Goal: Information Seeking & Learning: Learn about a topic

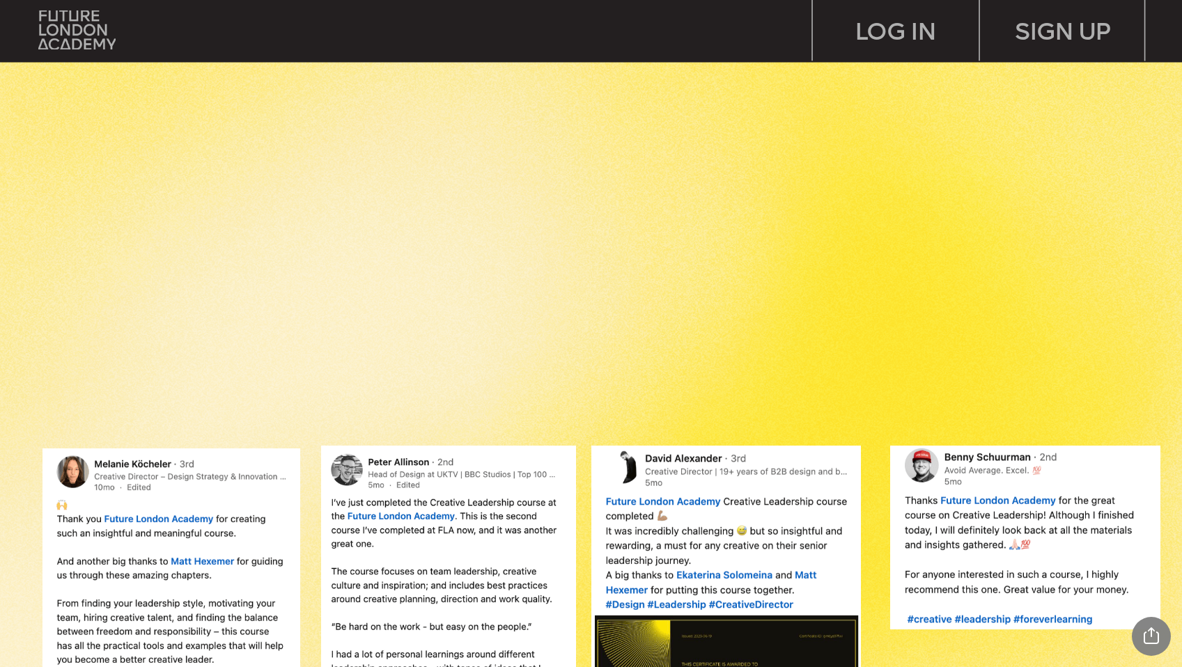
scroll to position [1281, 0]
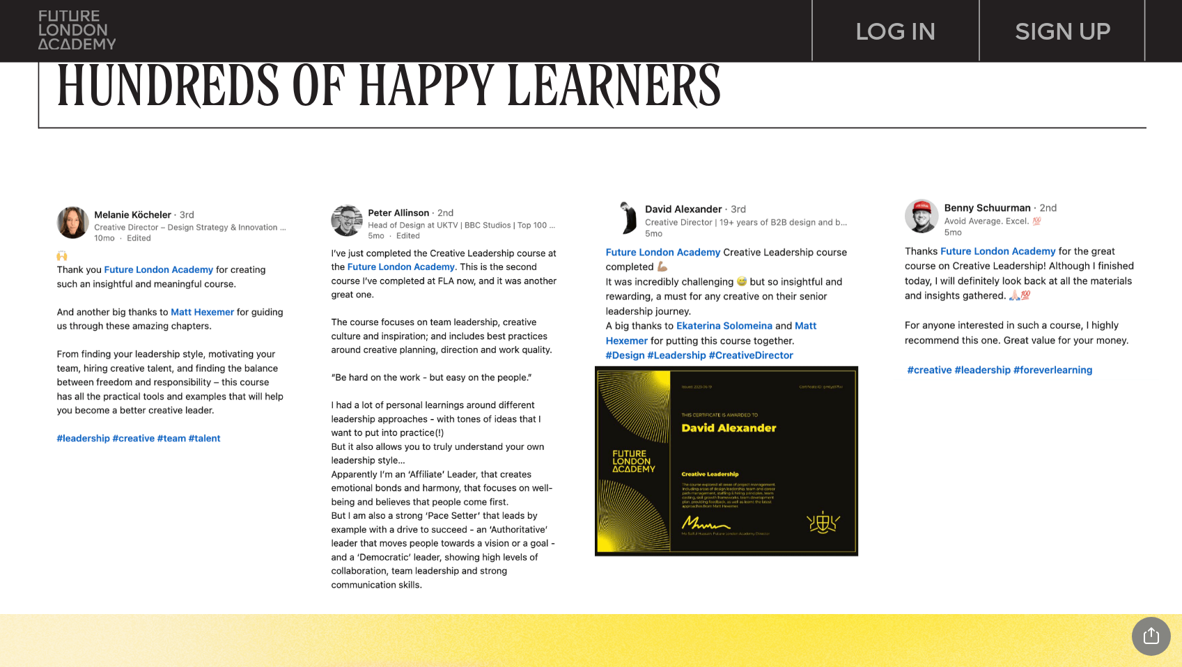
click at [78, 26] on img at bounding box center [76, 29] width 77 height 39
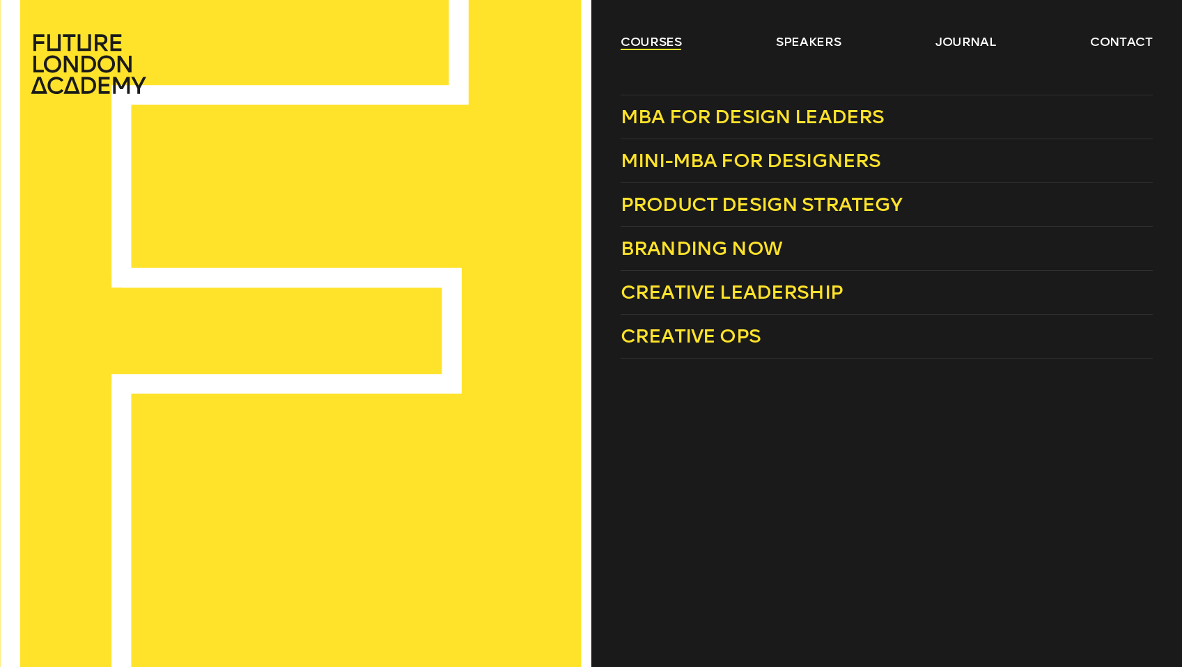
click at [652, 38] on link "courses" at bounding box center [650, 41] width 61 height 17
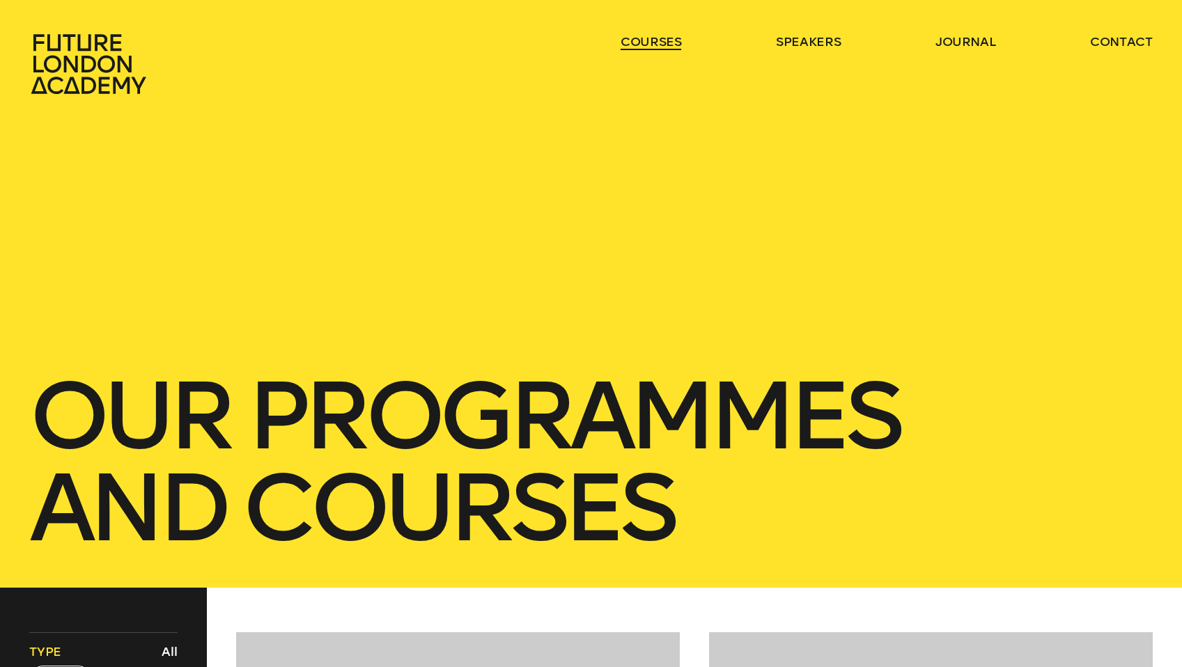
click at [652, 41] on link "courses" at bounding box center [650, 41] width 61 height 17
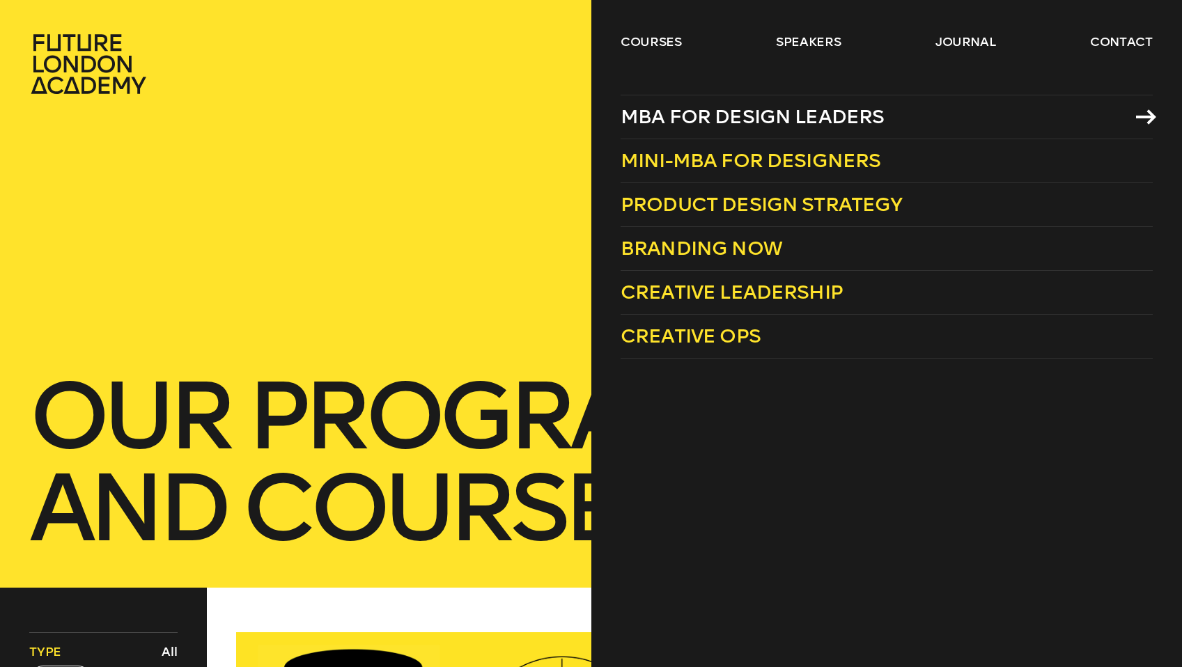
click at [795, 120] on span "MBA for Design Leaders" at bounding box center [752, 116] width 264 height 23
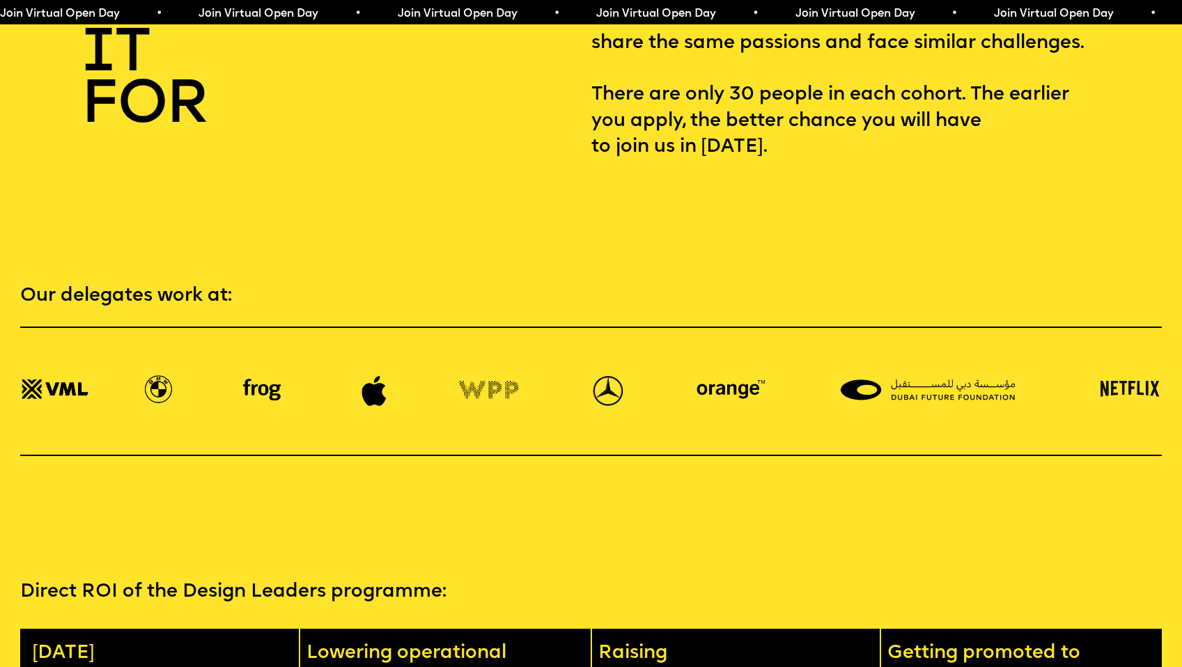
scroll to position [2923, 0]
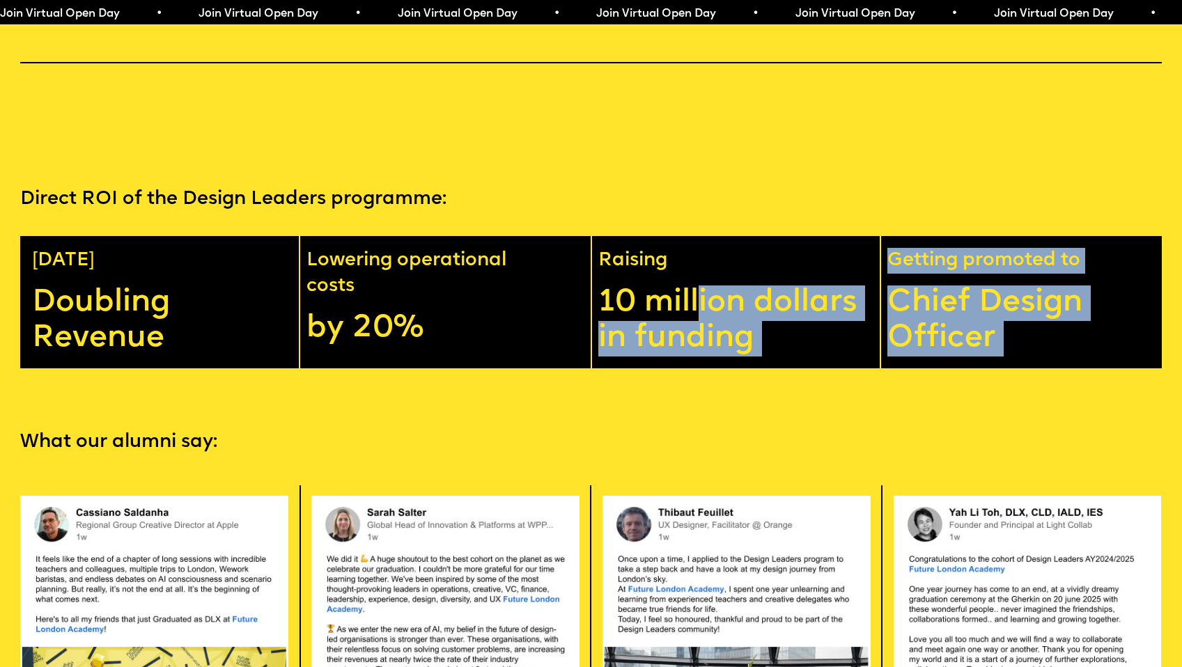
drag, startPoint x: 698, startPoint y: 280, endPoint x: 750, endPoint y: 364, distance: 99.1
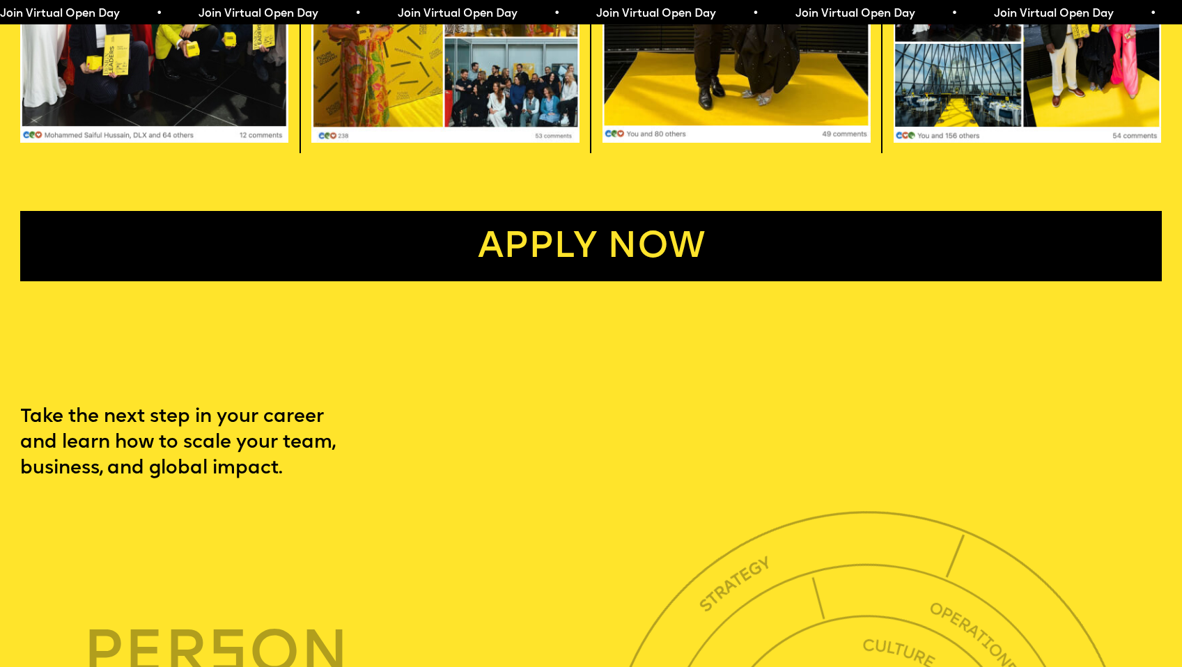
scroll to position [4008, 0]
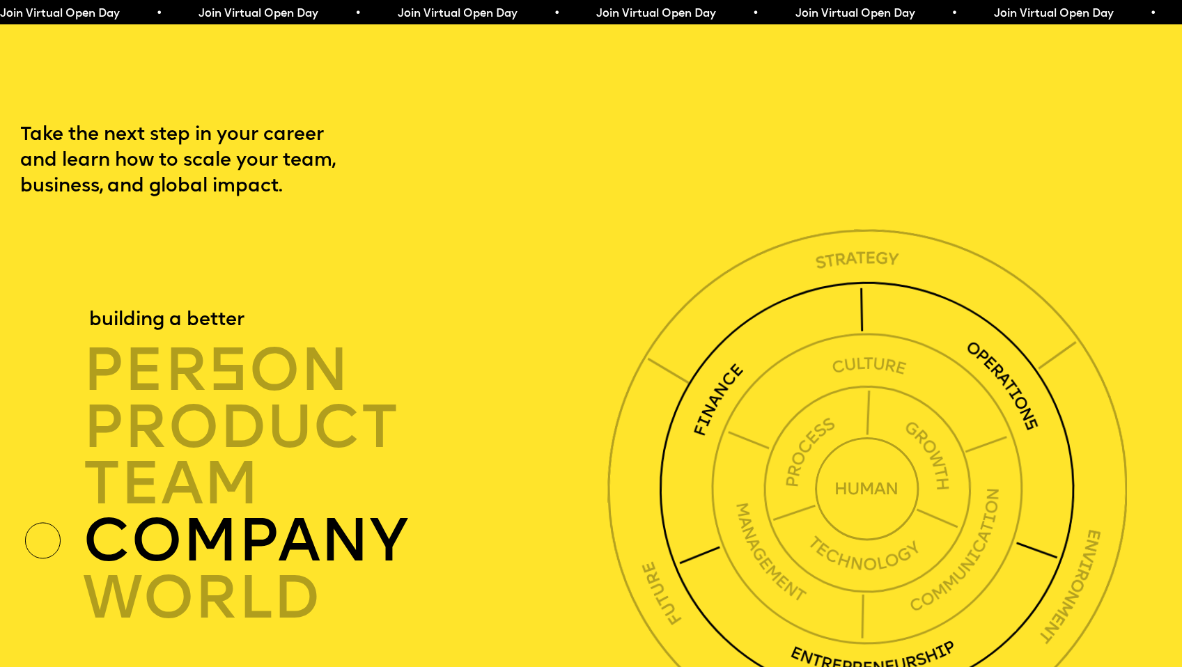
click at [748, 361] on img at bounding box center [866, 488] width 423 height 423
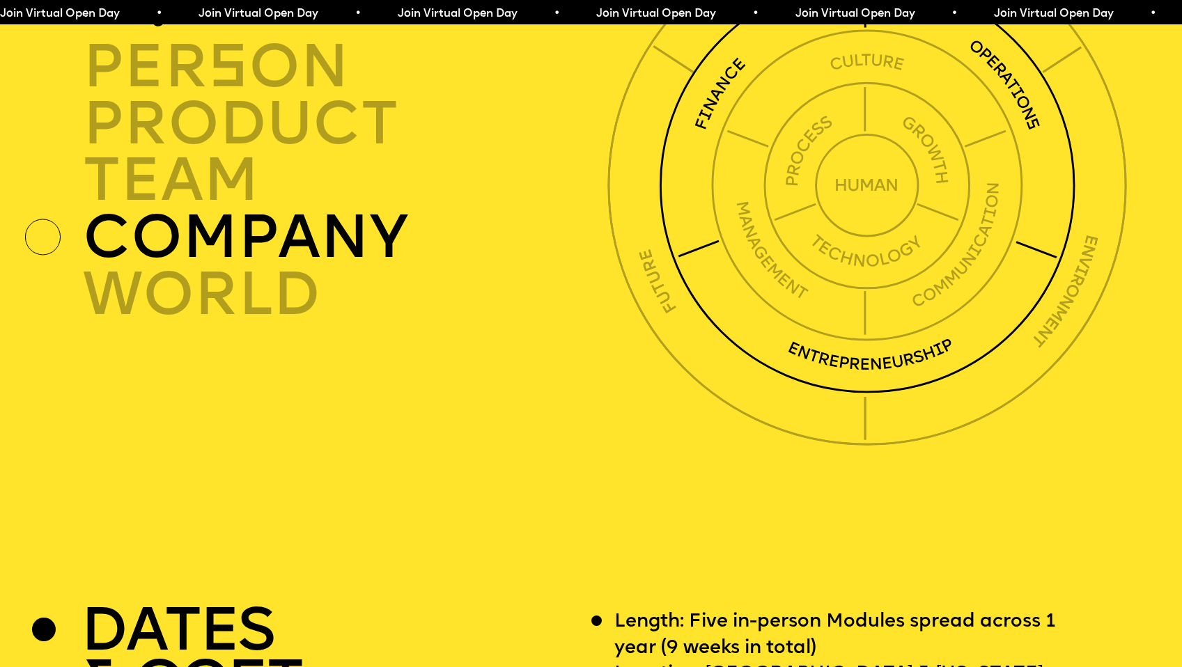
scroll to position [4311, 0]
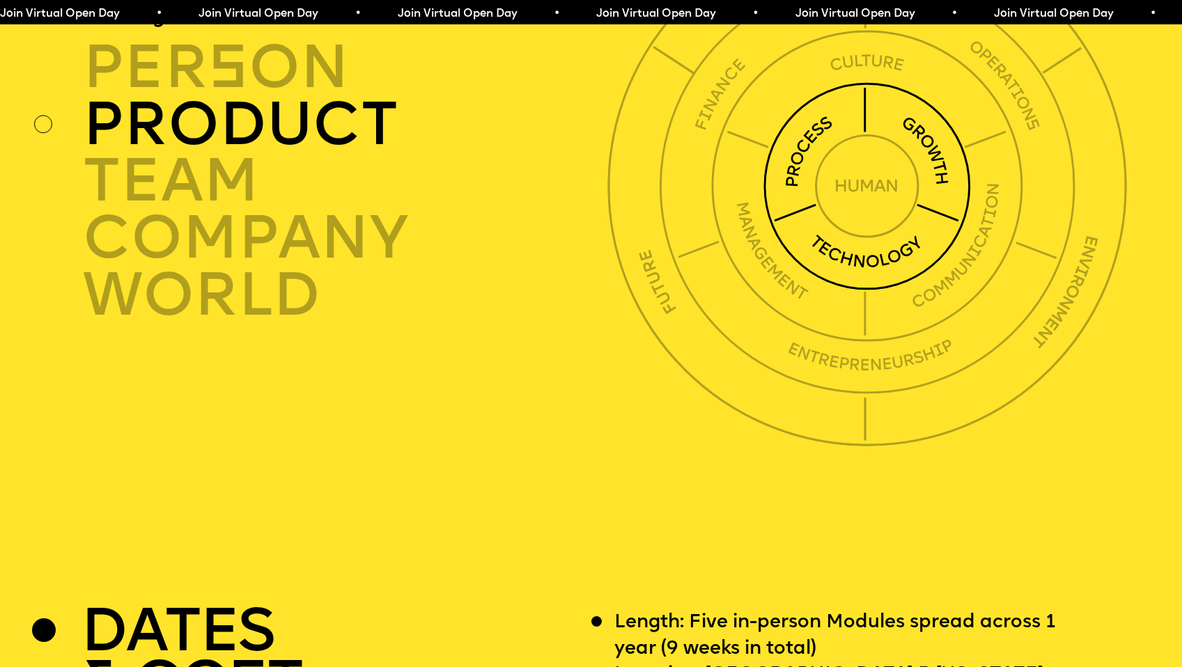
click at [826, 195] on img at bounding box center [867, 186] width 208 height 208
click at [822, 235] on img at bounding box center [867, 186] width 208 height 208
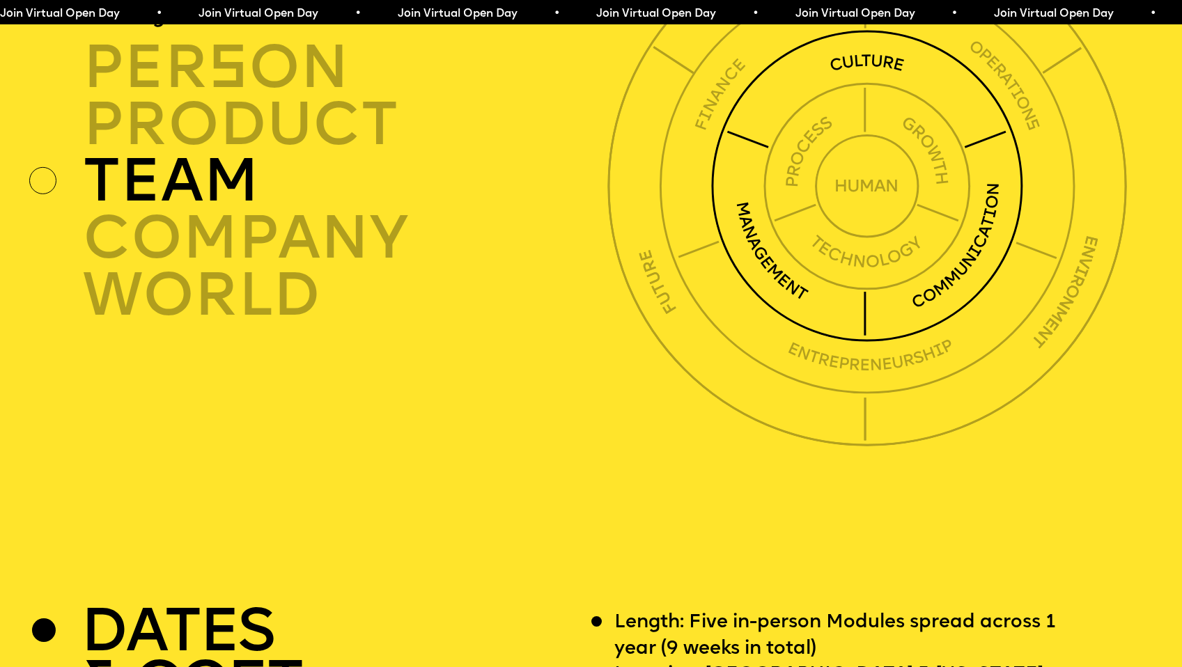
click at [802, 257] on img at bounding box center [867, 186] width 312 height 312
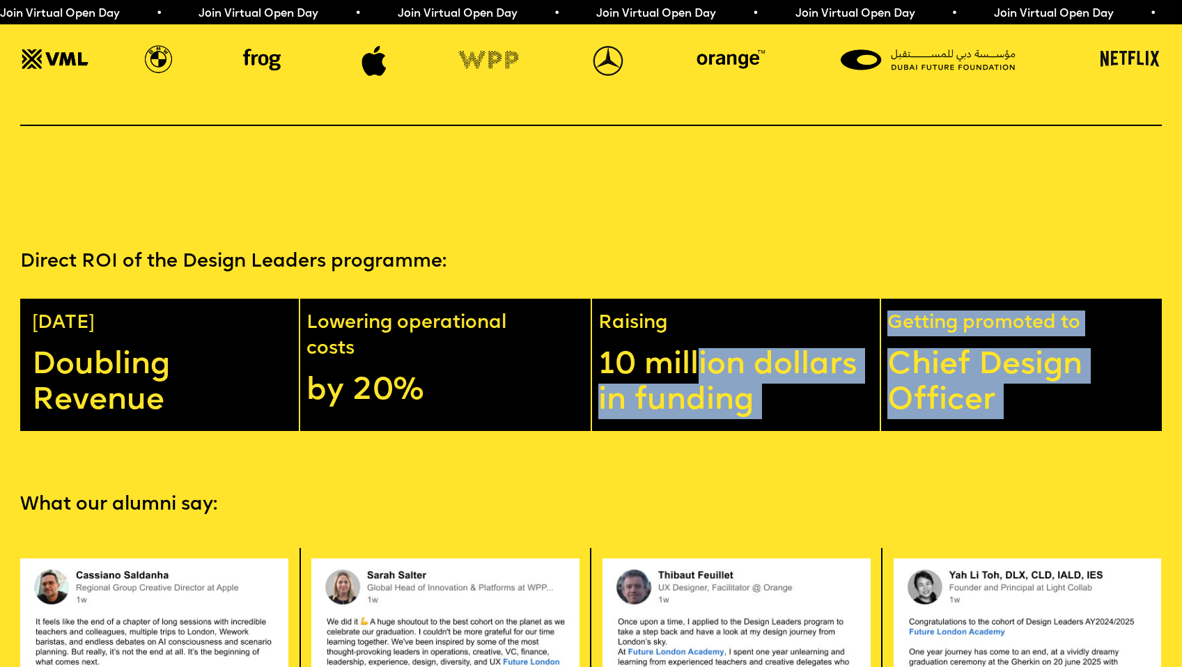
scroll to position [2852, 0]
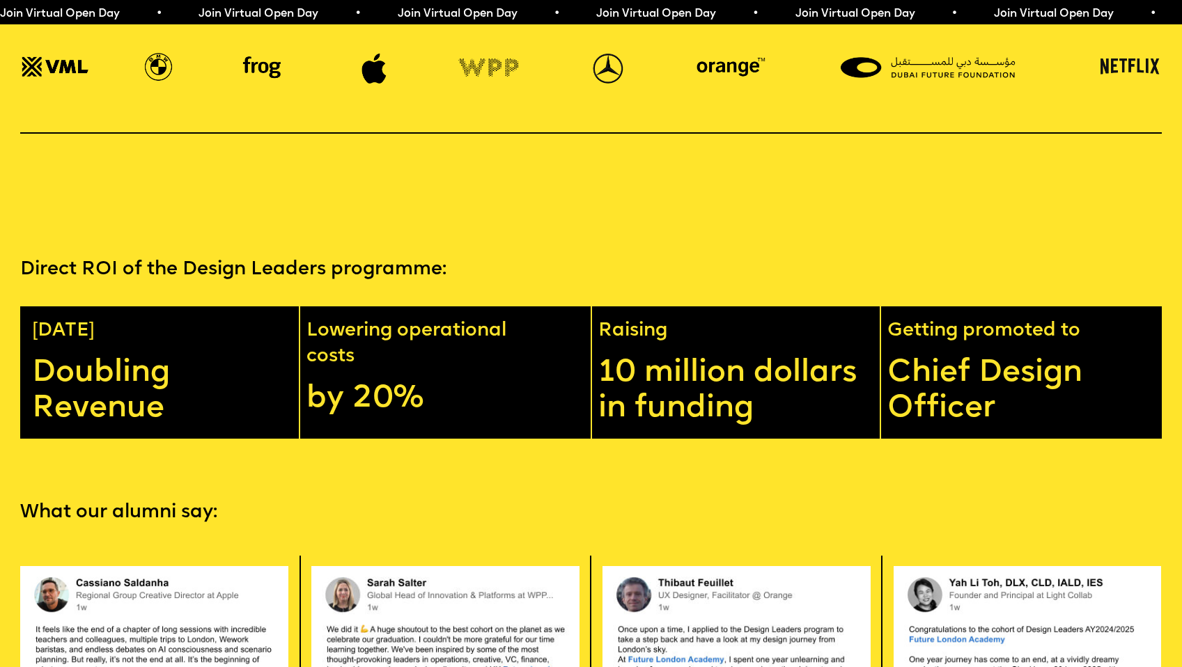
click at [806, 195] on section "Direct ROI of the Design Leaders programme: In 1 year Doubling Revenue Lowering…" at bounding box center [591, 317] width 1182 height 244
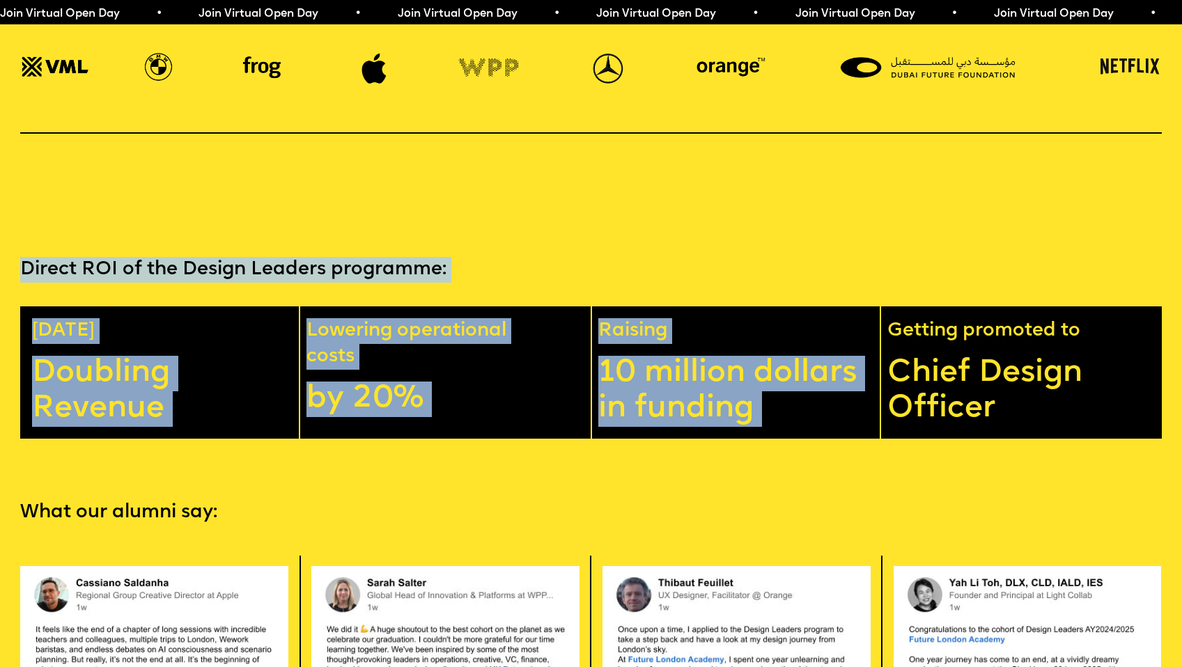
drag, startPoint x: 806, startPoint y: 193, endPoint x: 871, endPoint y: 339, distance: 160.2
click at [872, 339] on section "Direct ROI of the Design Leaders programme: In 1 year Doubling Revenue Lowering…" at bounding box center [591, 317] width 1182 height 244
click at [871, 356] on p "10 million dollars in funding" at bounding box center [738, 391] width 281 height 71
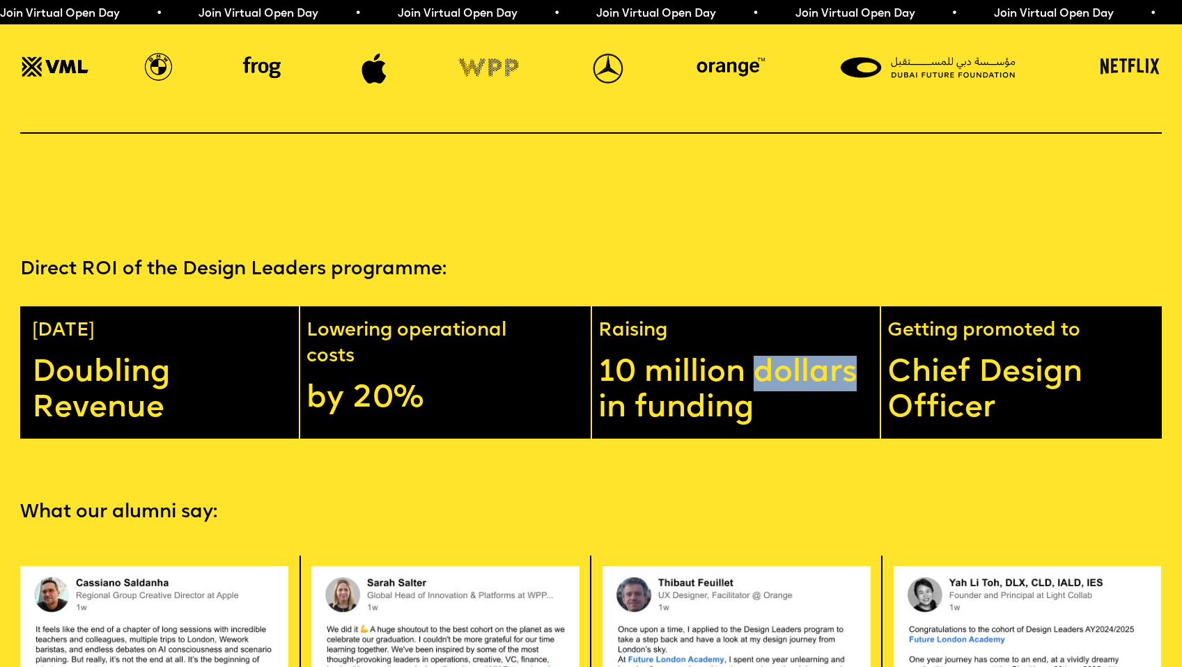
click at [871, 356] on p "10 million dollars in funding" at bounding box center [738, 391] width 281 height 71
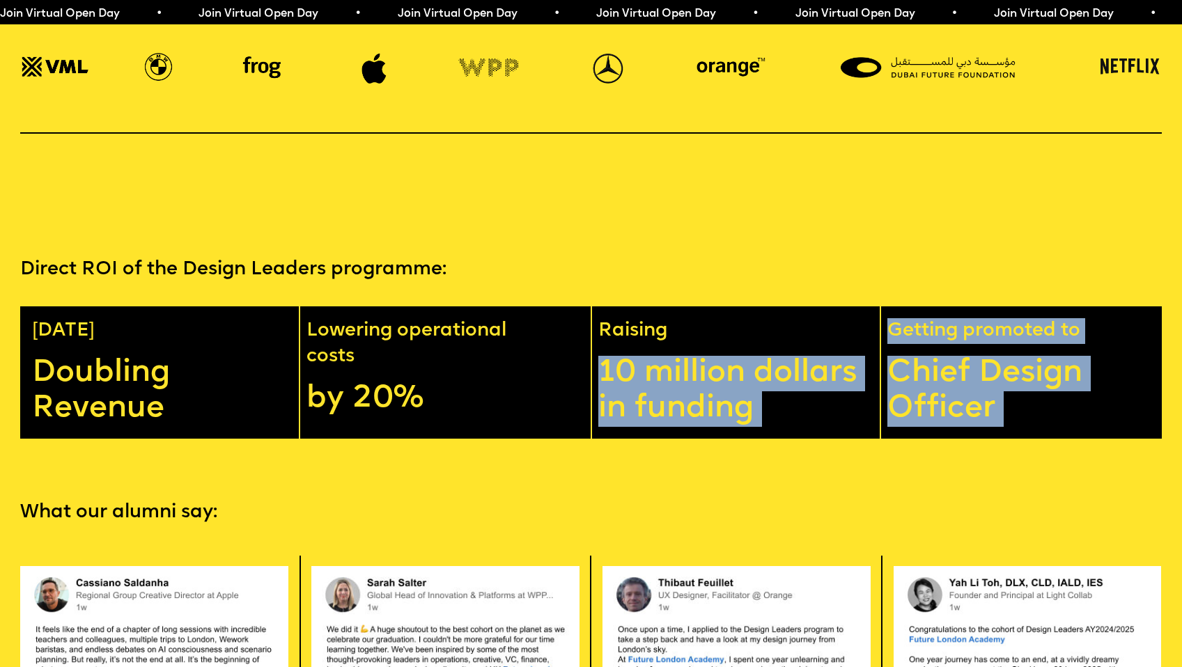
drag, startPoint x: 871, startPoint y: 339, endPoint x: 896, endPoint y: 336, distance: 24.5
click at [896, 333] on div "In 1 year Doubling Revenue Lowering operational costs by 20% Raising 10 million…" at bounding box center [590, 372] width 1141 height 132
click at [896, 356] on p "Chief Design Officer" at bounding box center [1027, 391] width 281 height 71
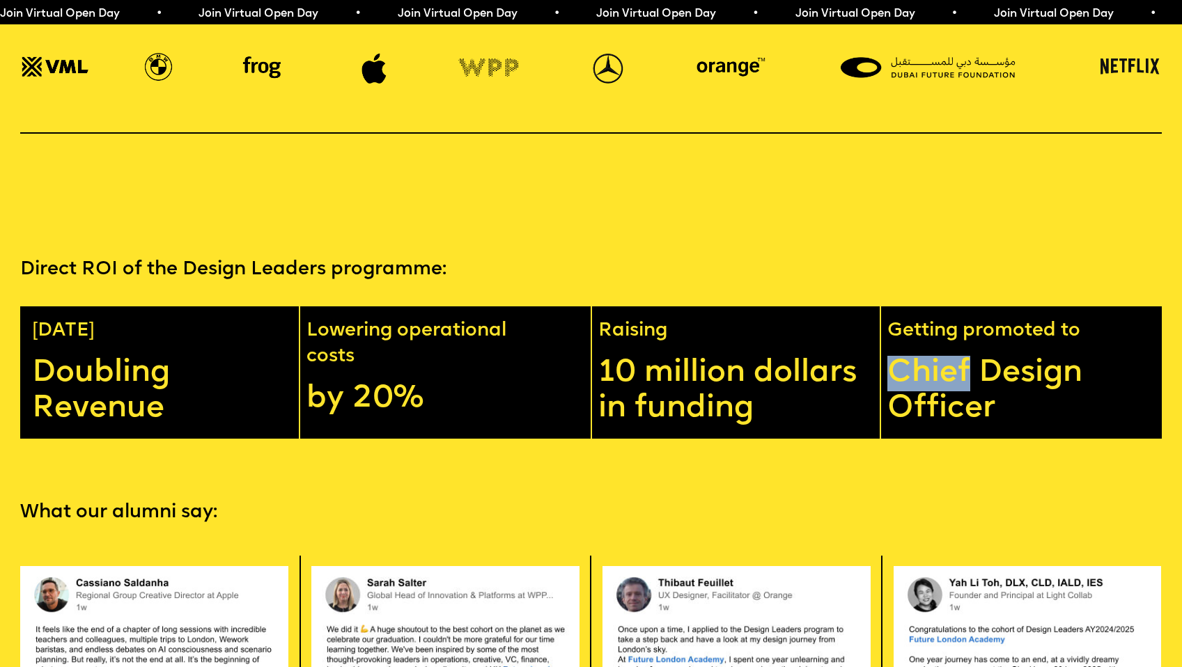
click at [896, 356] on p "Chief Design Officer" at bounding box center [1027, 391] width 281 height 71
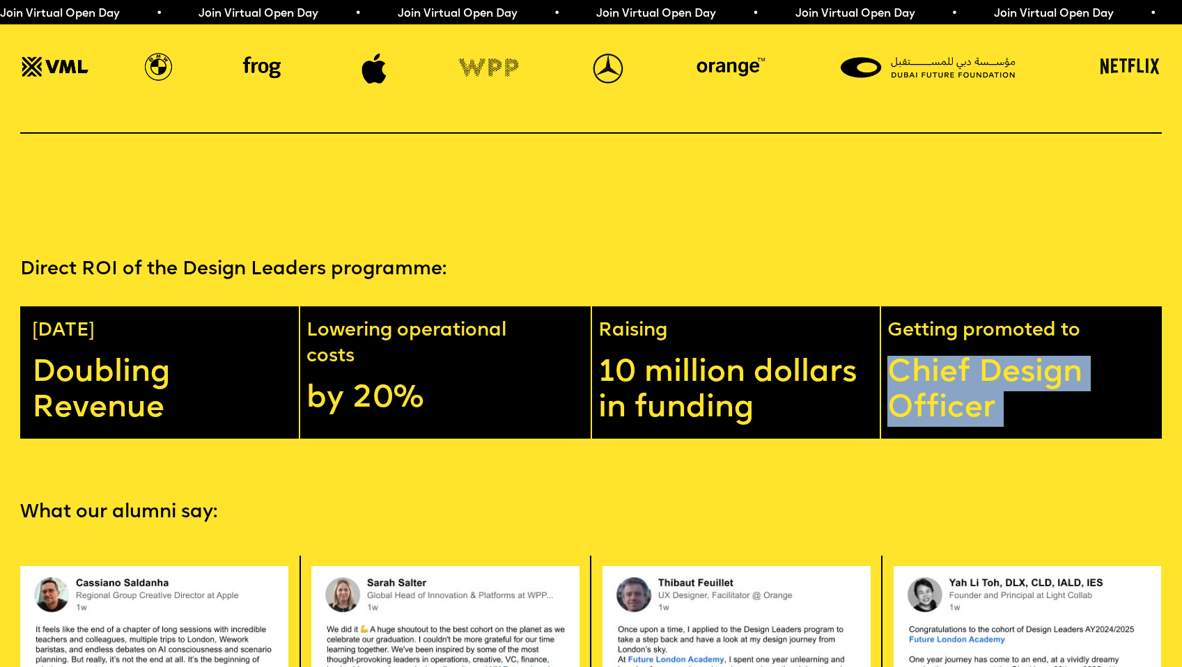
drag, startPoint x: 896, startPoint y: 336, endPoint x: 908, endPoint y: 302, distance: 37.0
click at [898, 323] on div "Getting promoted to Chief Design Officer" at bounding box center [1025, 372] width 283 height 132
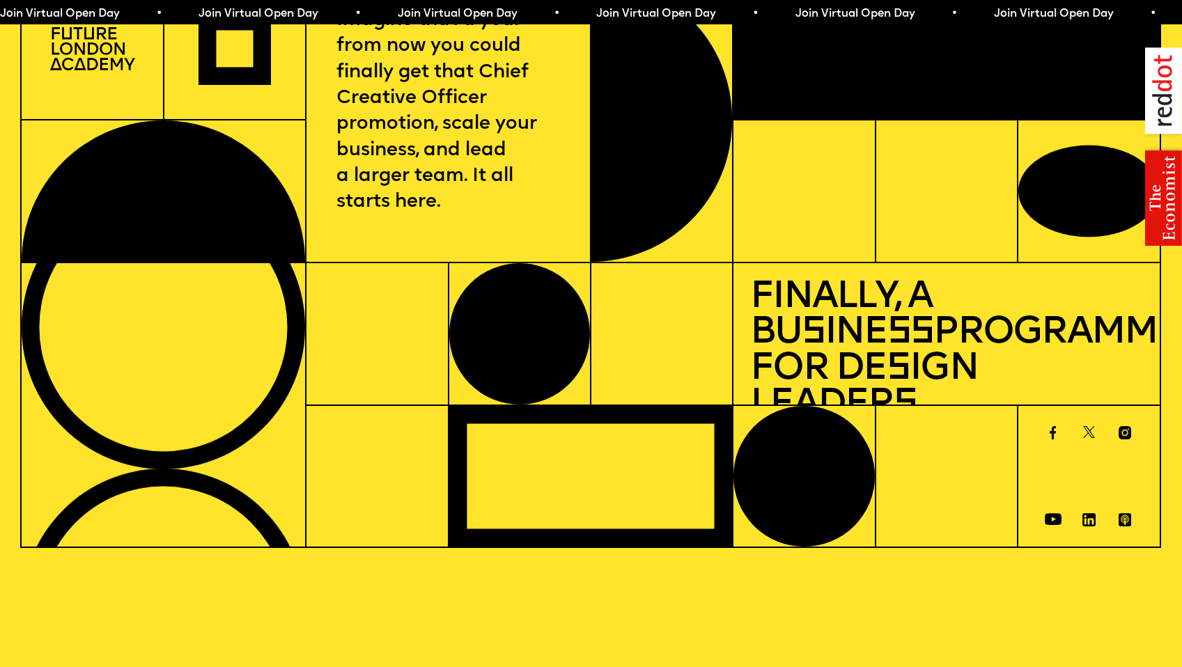
scroll to position [0, 0]
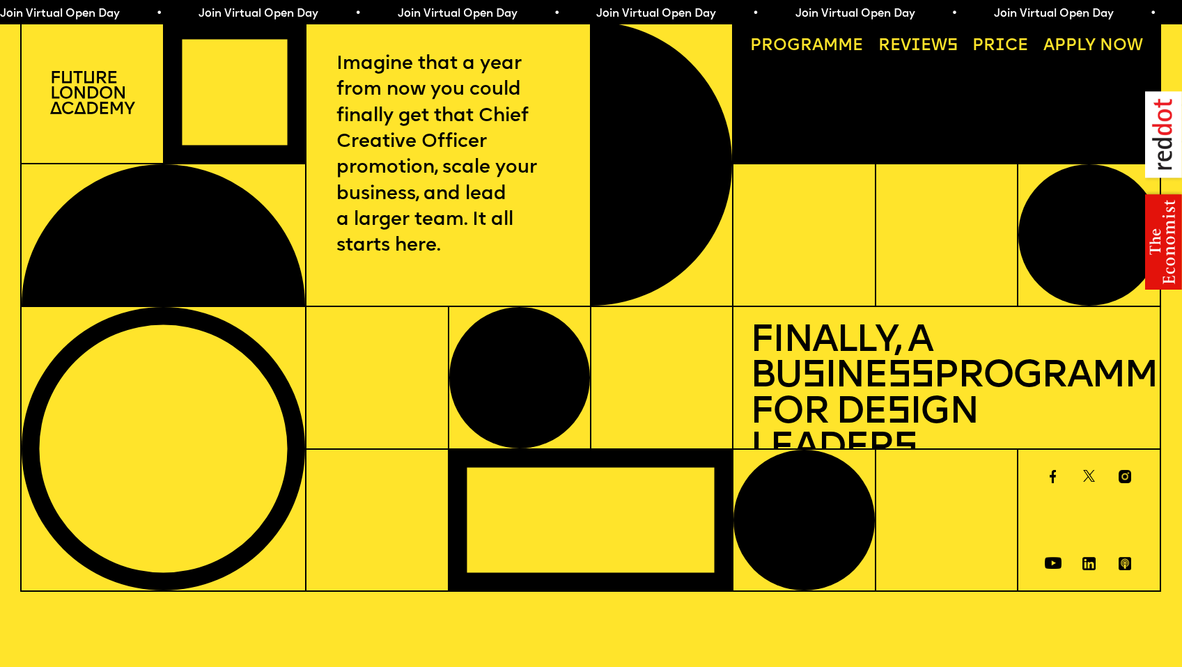
click at [840, 38] on link "Progr a mme" at bounding box center [807, 46] width 130 height 33
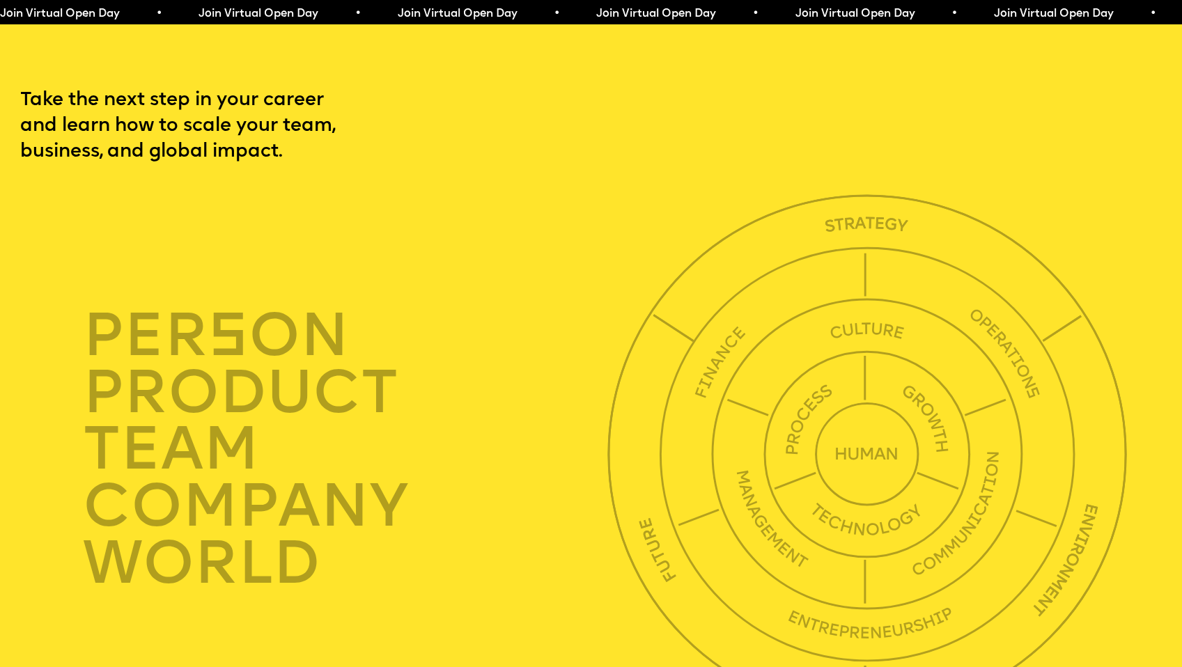
scroll to position [4042, 0]
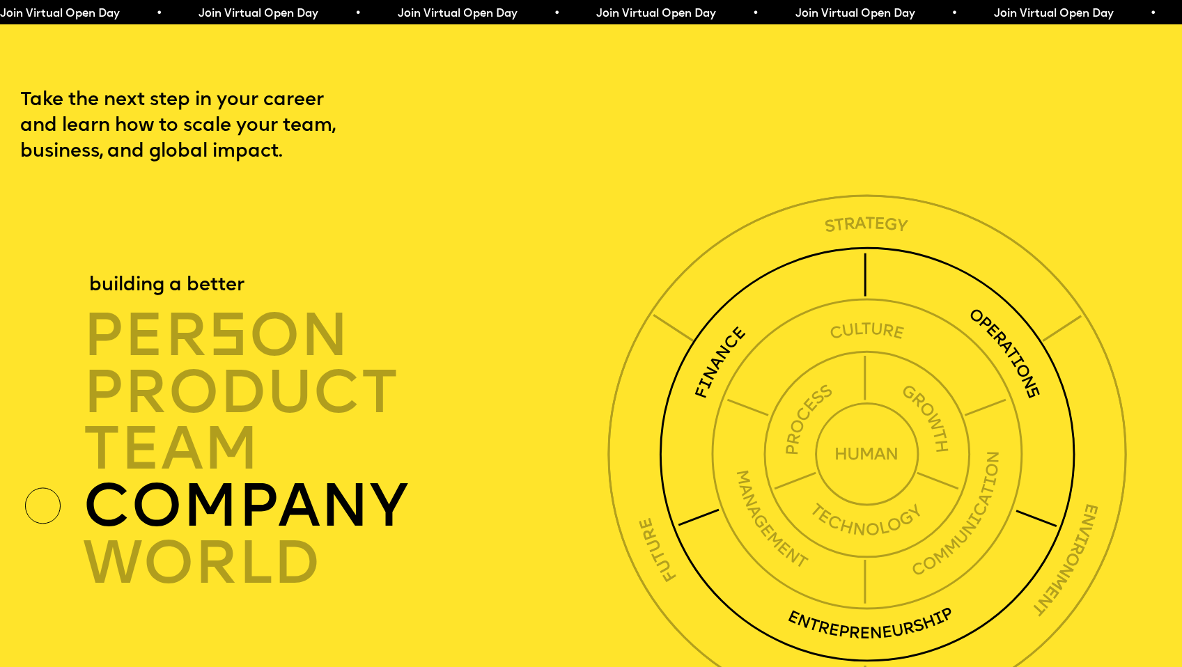
click at [875, 247] on img at bounding box center [867, 455] width 416 height 416
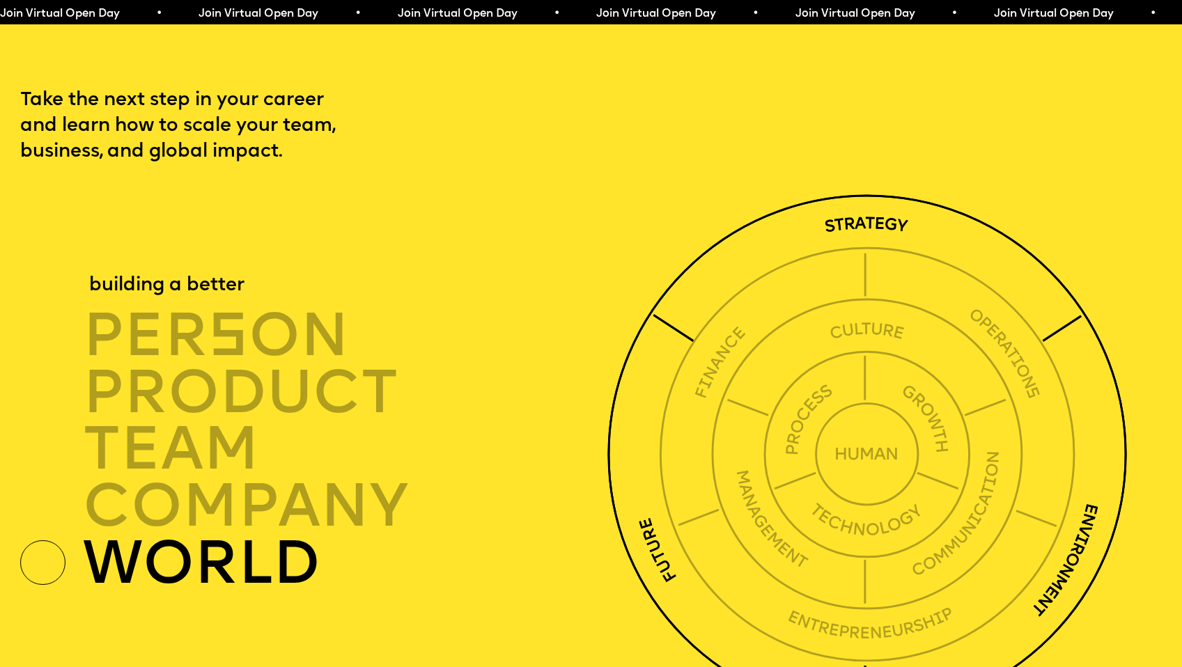
click at [875, 208] on img at bounding box center [867, 454] width 520 height 520
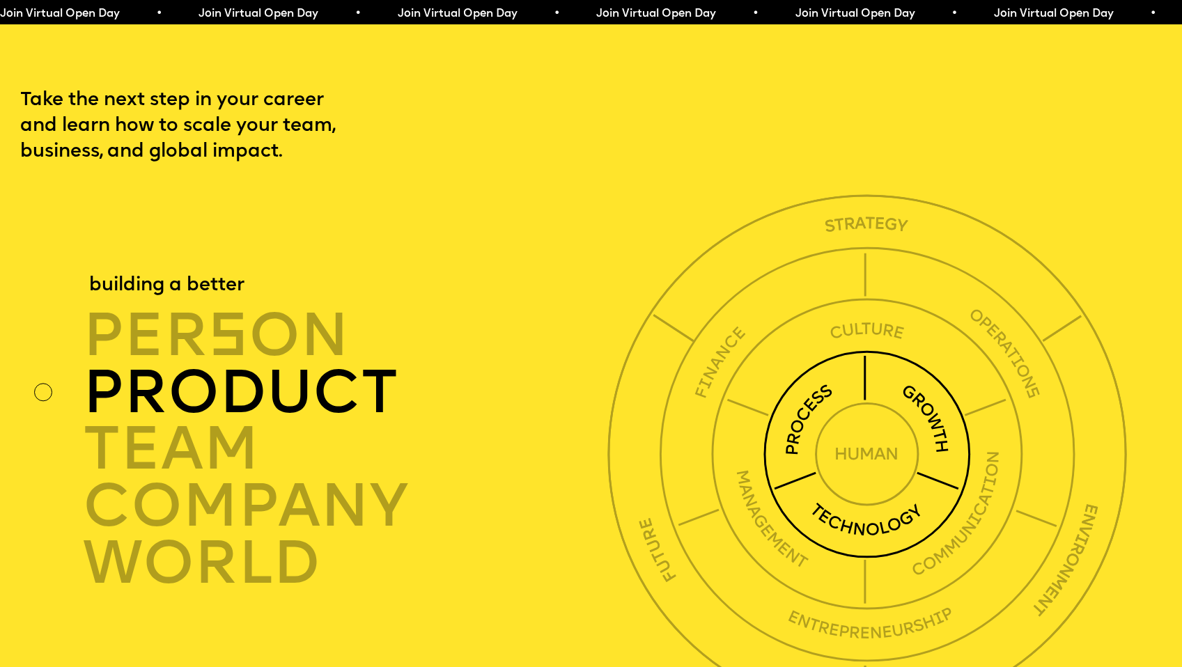
click at [932, 360] on img at bounding box center [867, 454] width 208 height 208
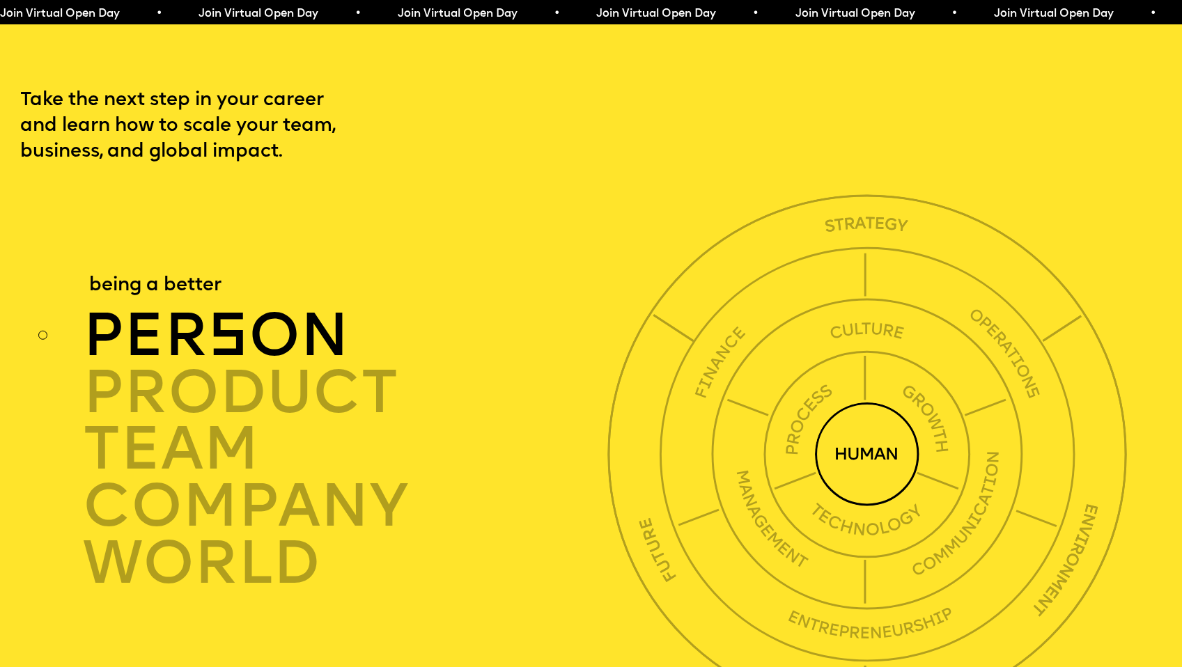
click at [898, 425] on img at bounding box center [867, 455] width 104 height 104
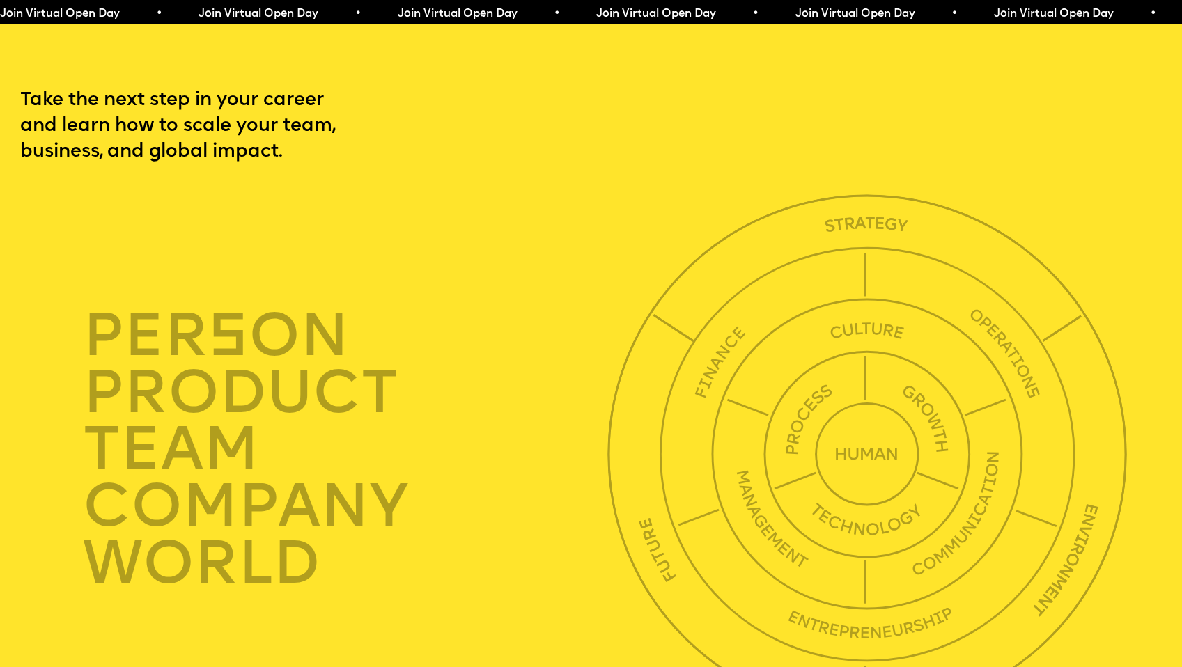
click at [930, 194] on div at bounding box center [867, 454] width 520 height 520
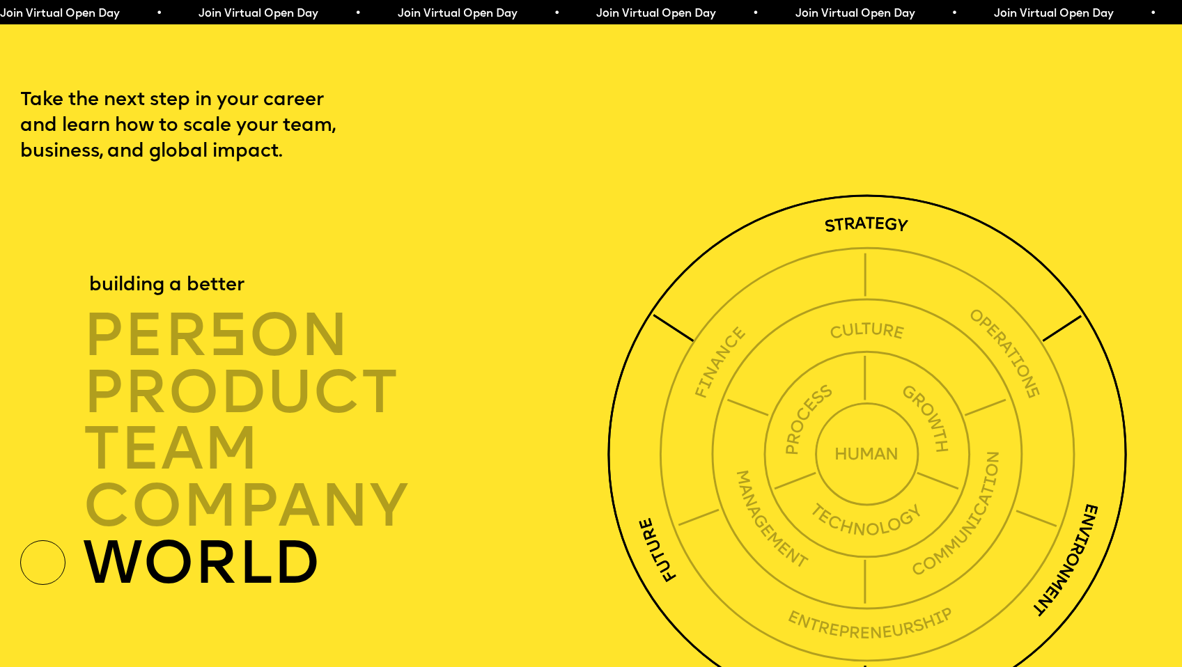
click at [930, 194] on img at bounding box center [867, 454] width 520 height 520
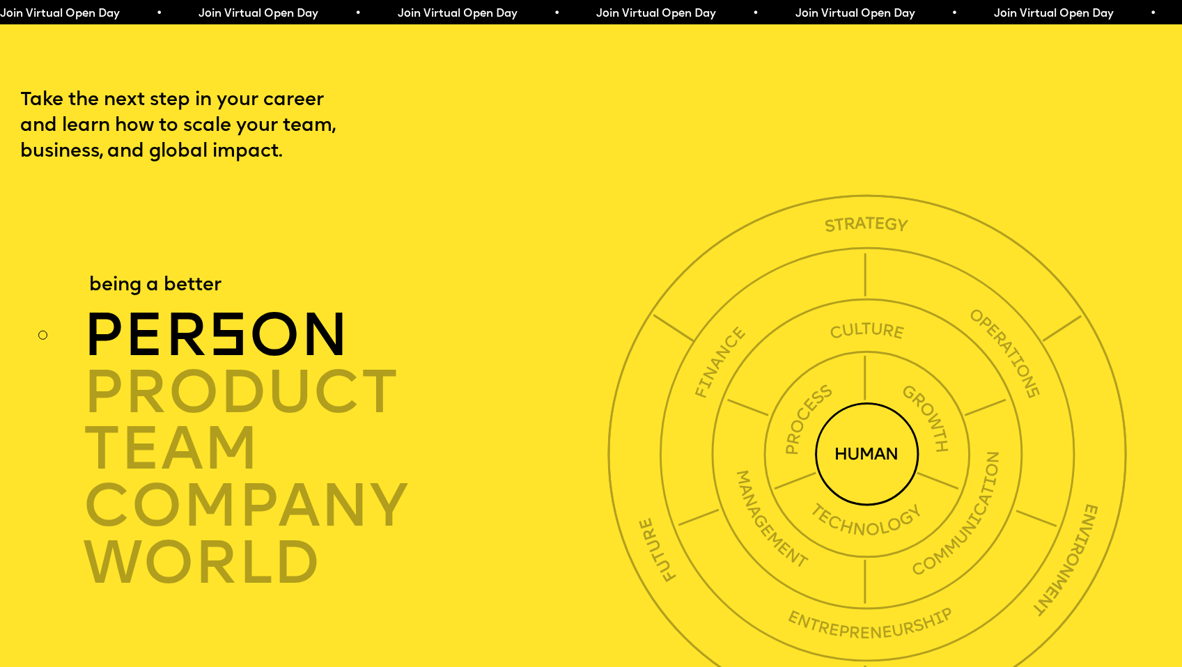
click at [202, 308] on div "per s on" at bounding box center [349, 336] width 532 height 57
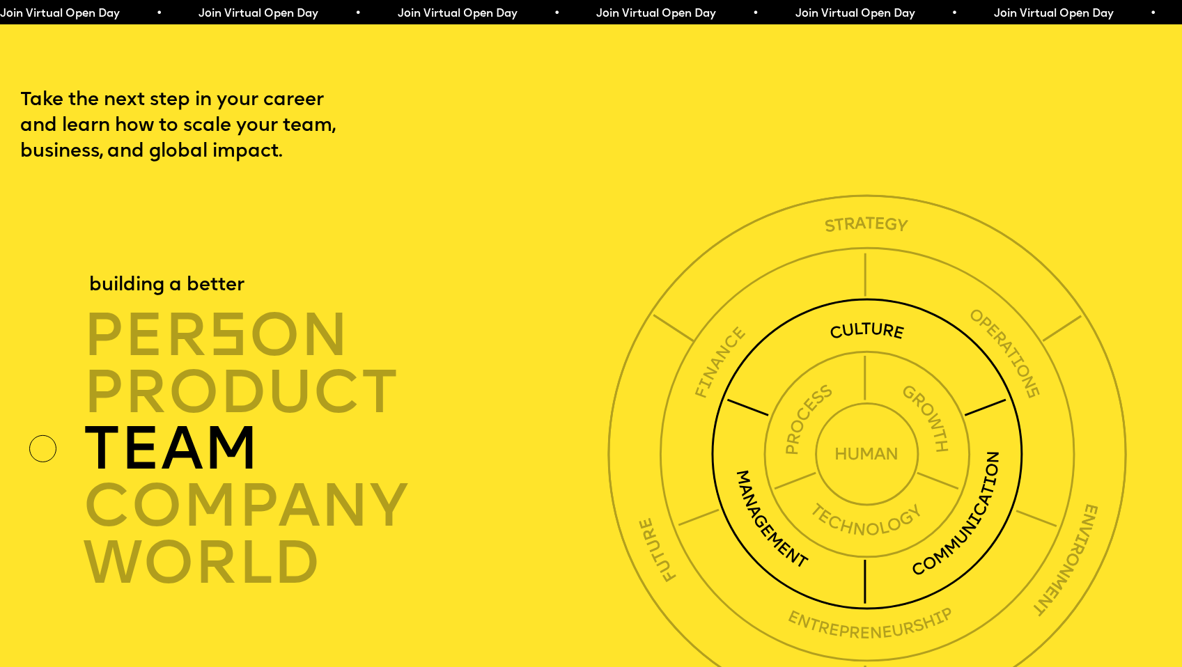
click at [240, 429] on div "TEAM" at bounding box center [349, 450] width 532 height 57
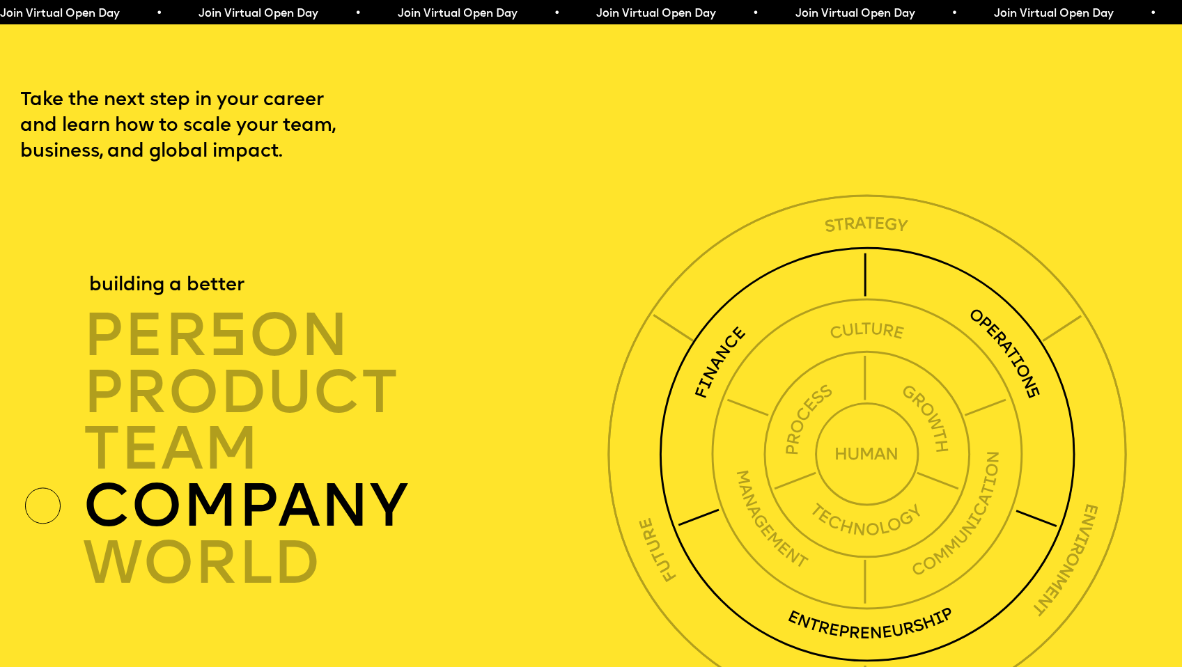
click at [240, 487] on div "company" at bounding box center [349, 506] width 532 height 57
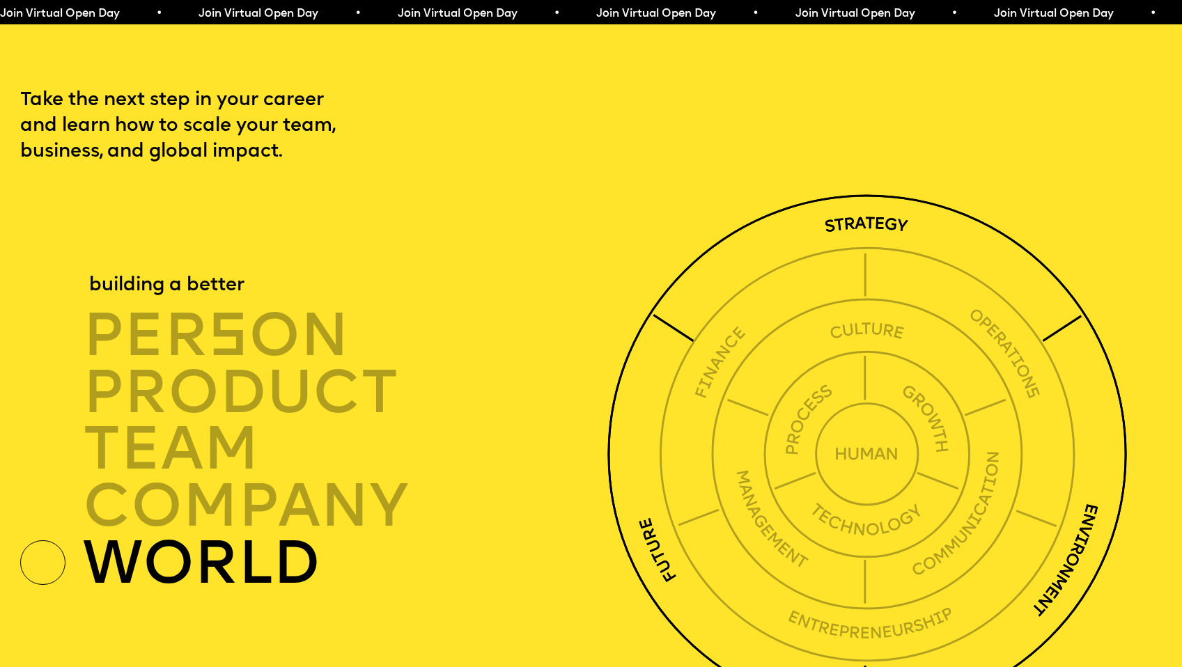
click at [240, 536] on div "world" at bounding box center [349, 564] width 532 height 57
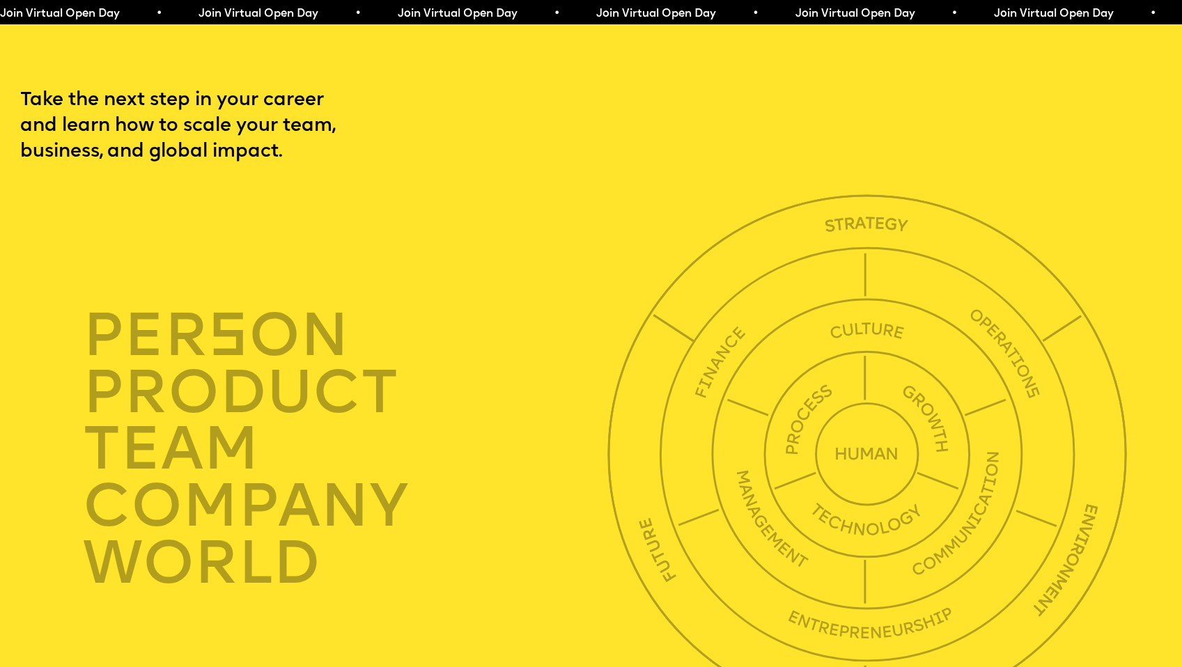
click at [65, 538] on div "per s on product TEAM company world" at bounding box center [290, 450] width 540 height 284
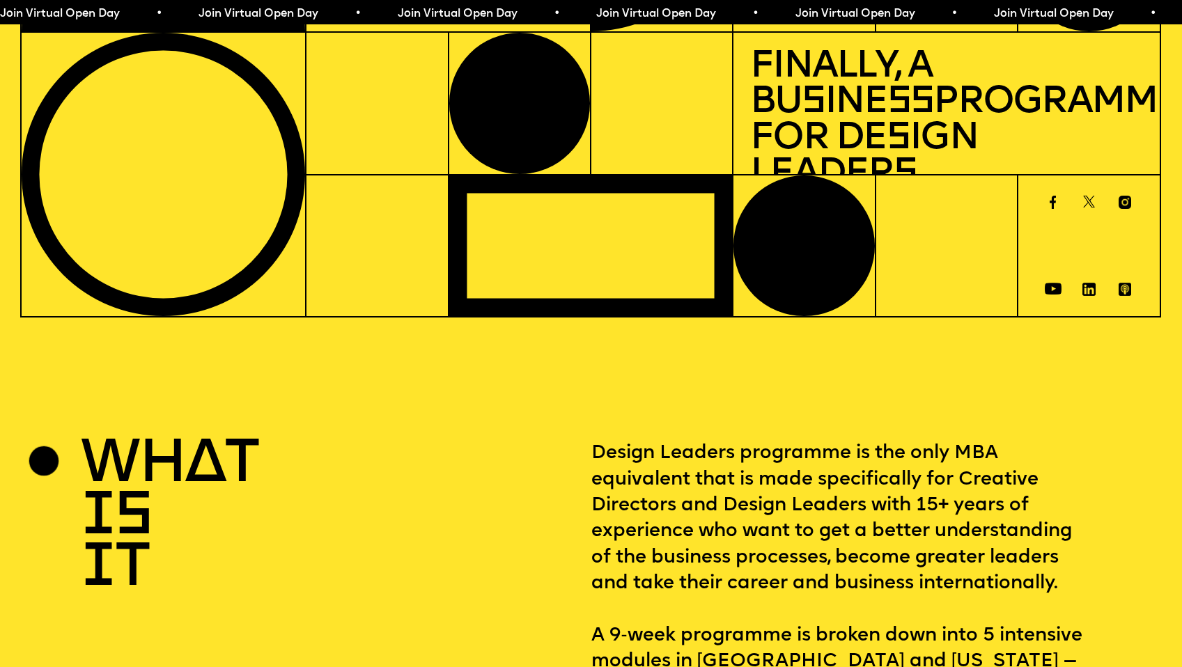
scroll to position [0, 0]
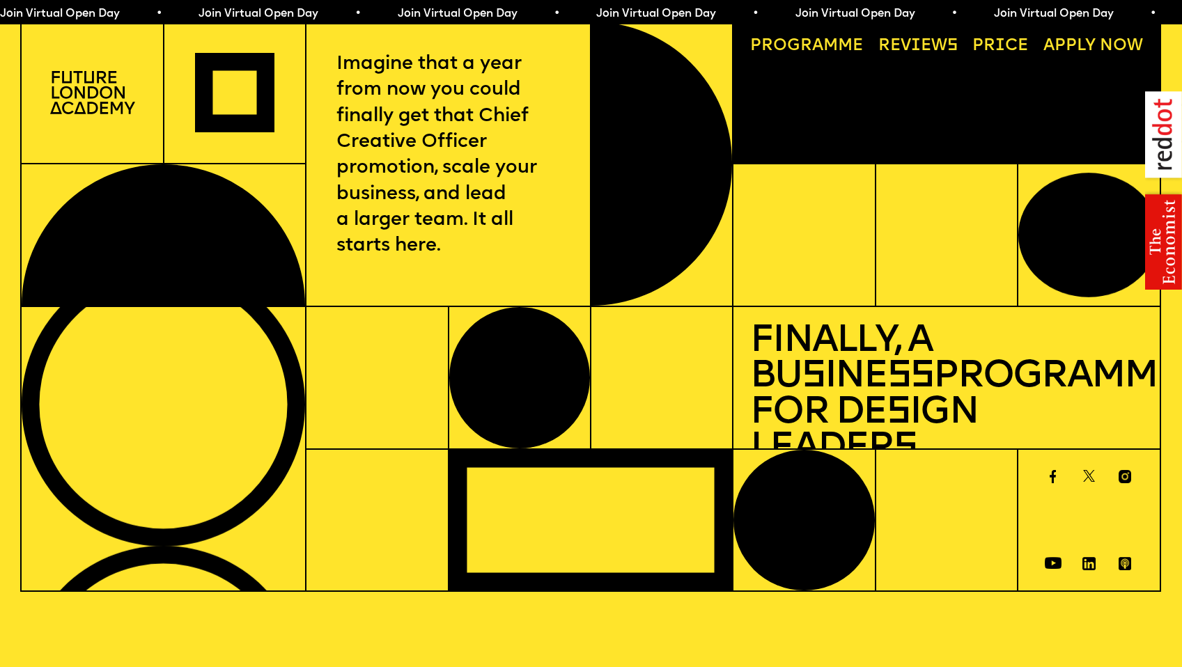
click at [857, 54] on link "Progr a mme" at bounding box center [807, 46] width 130 height 33
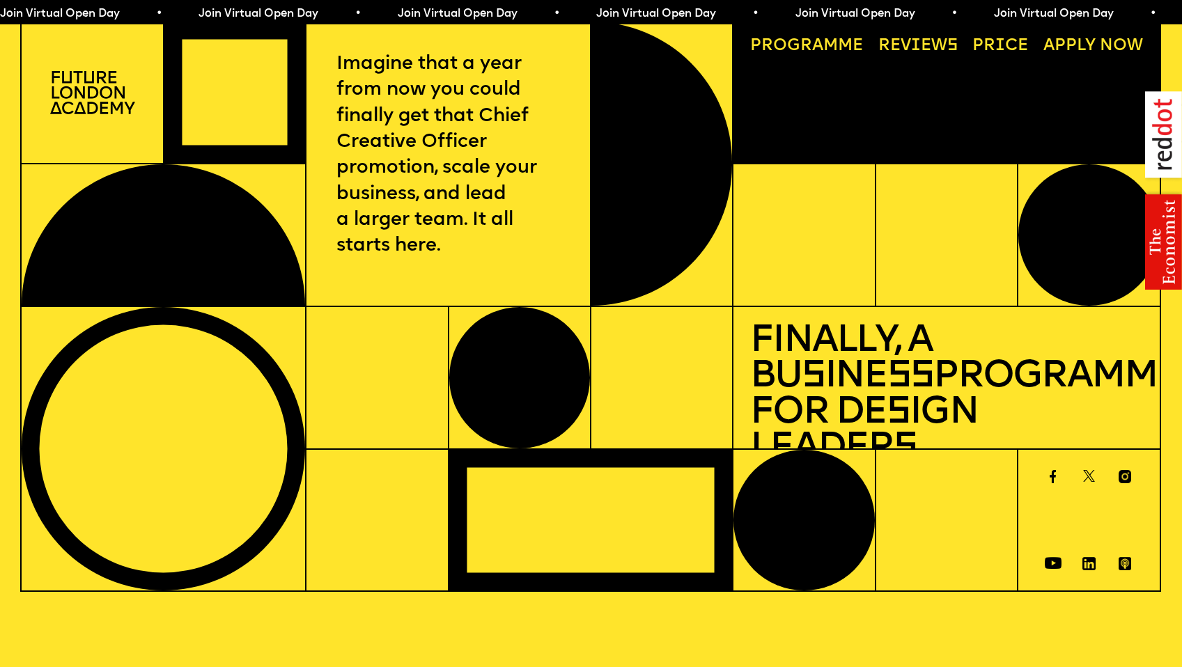
click at [1006, 45] on link "Price" at bounding box center [1000, 46] width 72 height 33
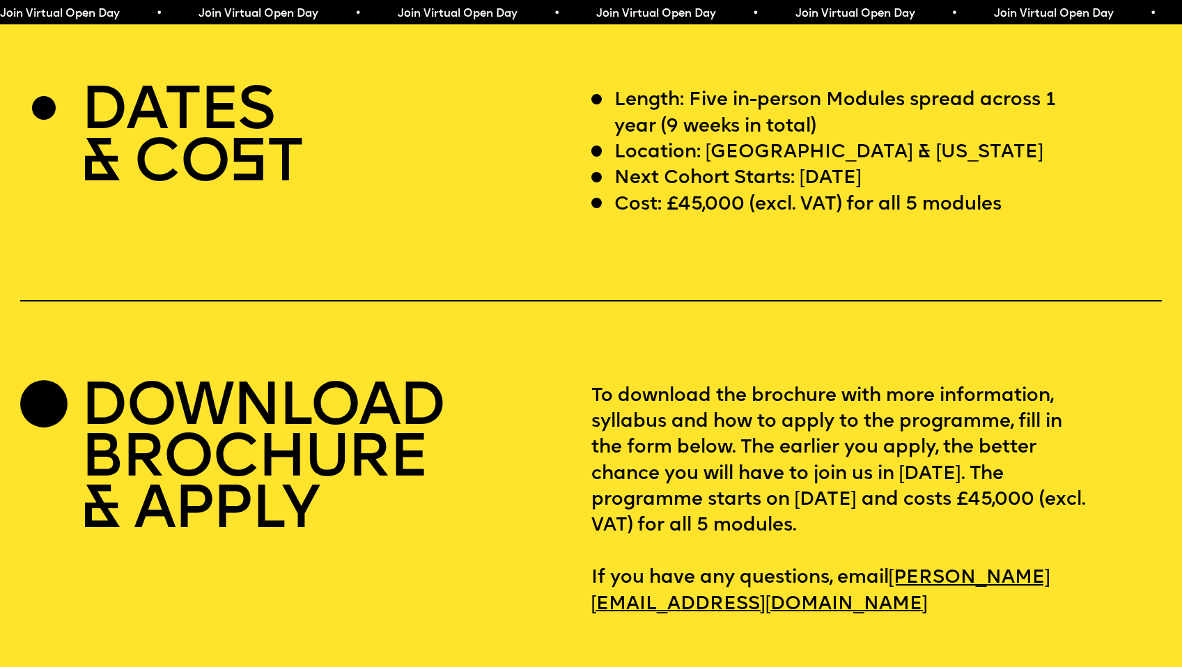
scroll to position [4834, 0]
click at [873, 56] on section "DATES & CO S T Length: Five in-person Modules spread across 1 year (9 weeks in …" at bounding box center [591, 321] width 1182 height 591
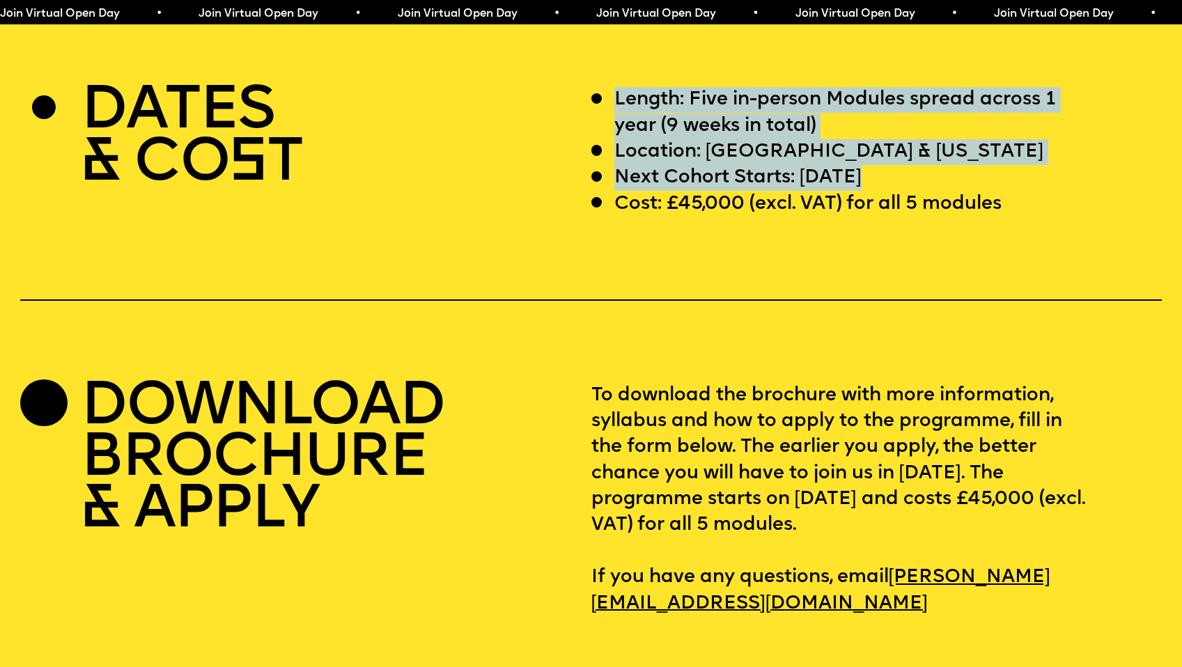
drag, startPoint x: 873, startPoint y: 56, endPoint x: 938, endPoint y: 154, distance: 117.0
click at [938, 154] on section "DATES & CO S T Length: Five in-person Modules spread across 1 year (9 weeks in …" at bounding box center [591, 321] width 1182 height 591
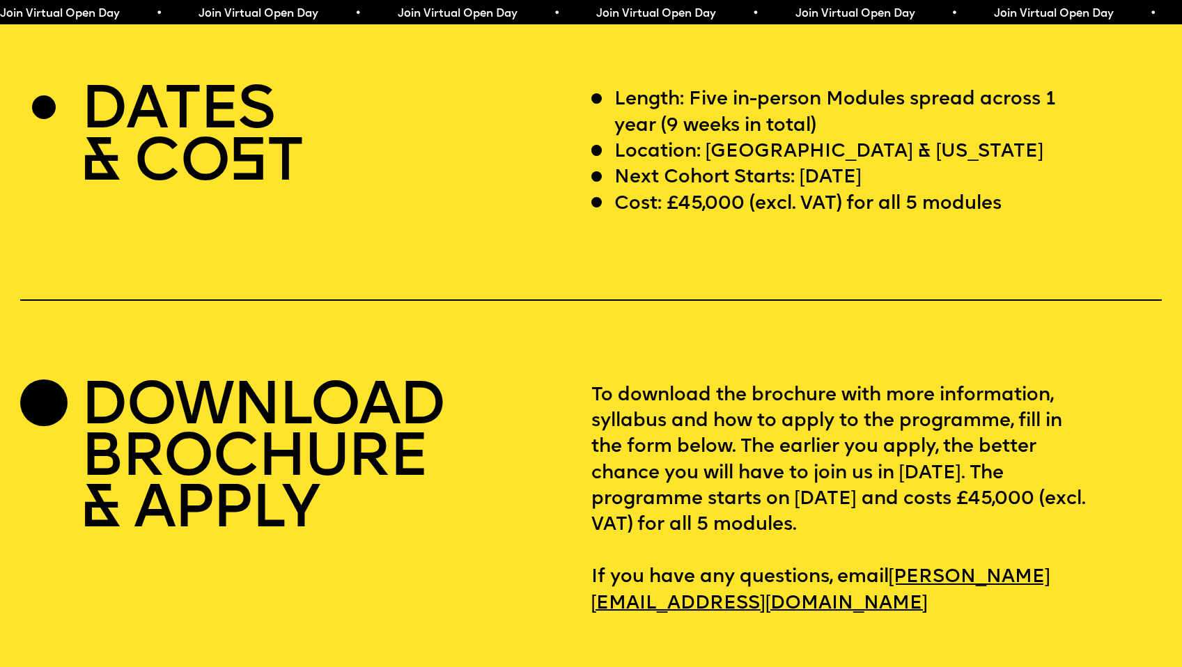
click at [735, 192] on p "Cost: £45,000 (excl. VAT) for all 5 modules" at bounding box center [807, 205] width 387 height 26
drag, startPoint x: 735, startPoint y: 182, endPoint x: 673, endPoint y: 182, distance: 62.0
click at [673, 192] on p "Cost: £45,000 (excl. VAT) for all 5 modules" at bounding box center [807, 205] width 387 height 26
click at [666, 192] on p "Cost: £45,000 (excl. VAT) for all 5 modules" at bounding box center [807, 205] width 387 height 26
drag, startPoint x: 666, startPoint y: 182, endPoint x: 695, endPoint y: 182, distance: 29.2
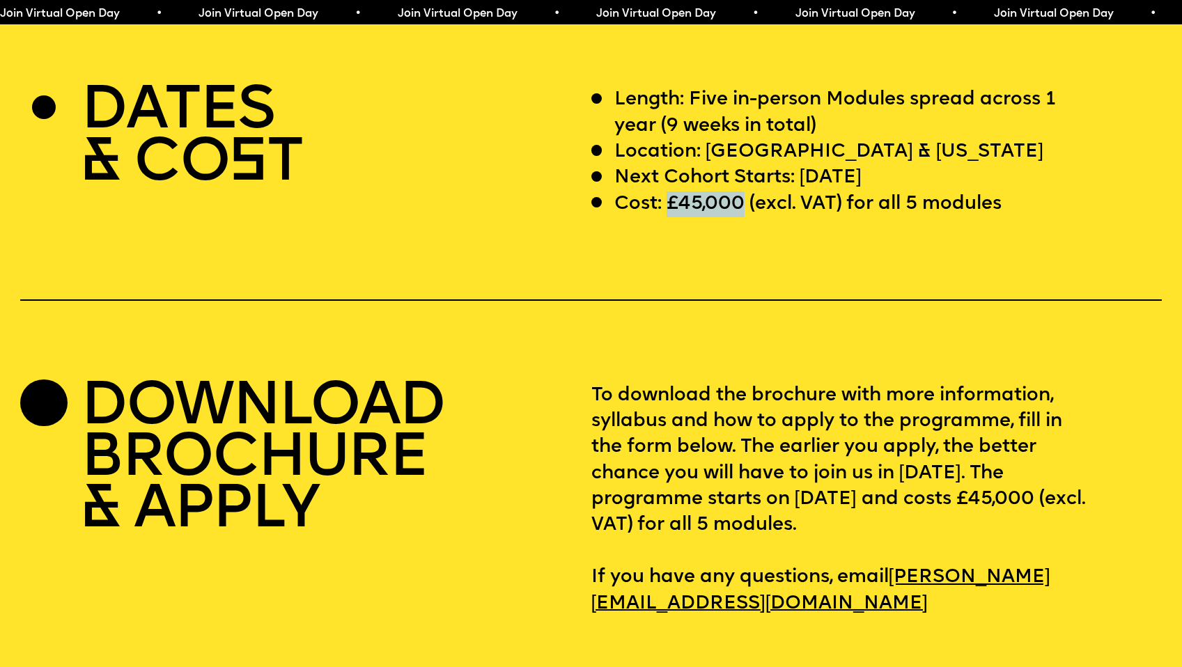
click at [695, 192] on p "Cost: £45,000 (excl. VAT) for all 5 modules" at bounding box center [807, 205] width 387 height 26
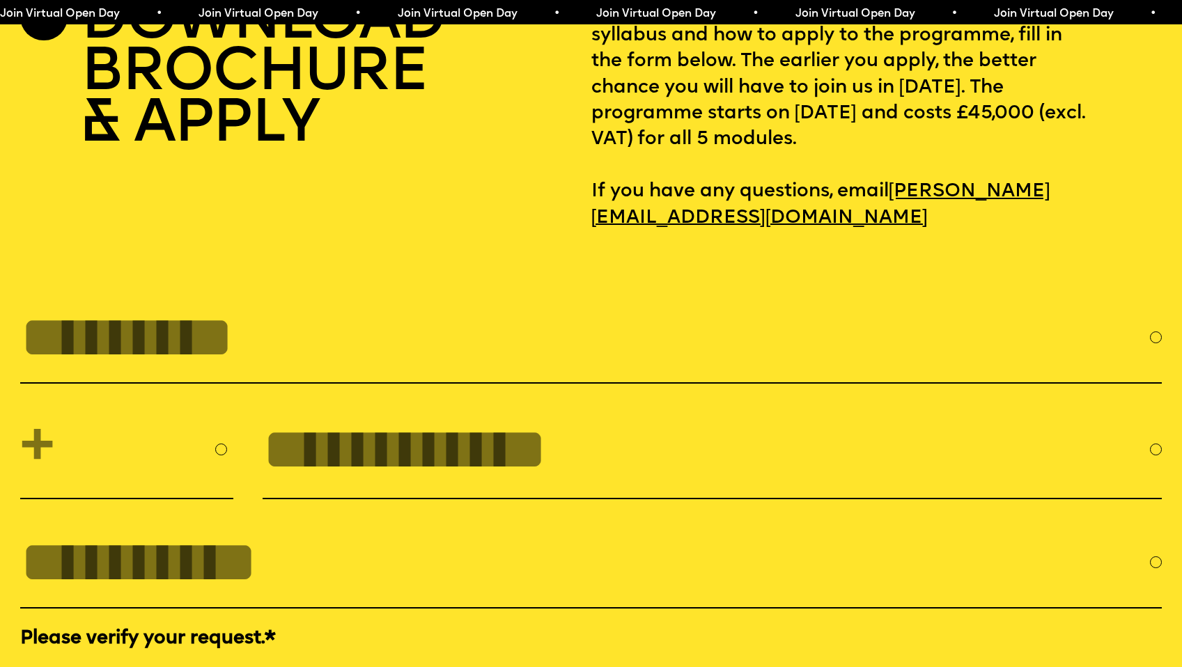
scroll to position [5286, 0]
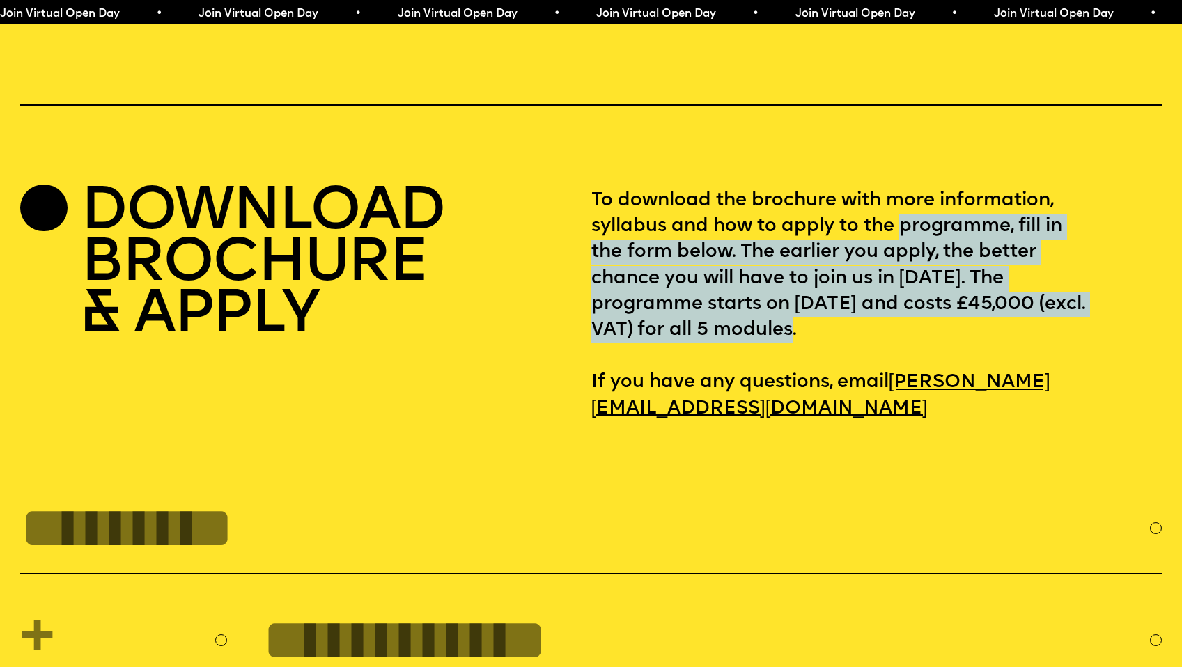
drag, startPoint x: 889, startPoint y: 299, endPoint x: 901, endPoint y: 174, distance: 126.0
click at [900, 188] on p "To download the brochure with more information, syllabus and how to apply to th…" at bounding box center [876, 305] width 570 height 234
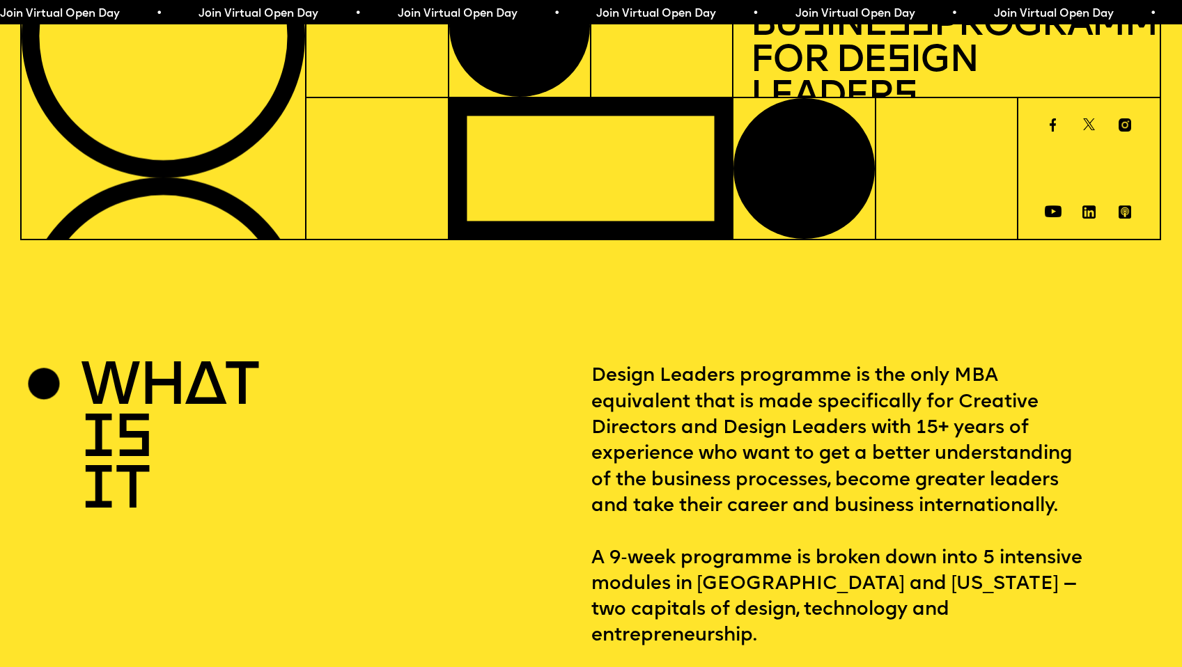
scroll to position [0, 0]
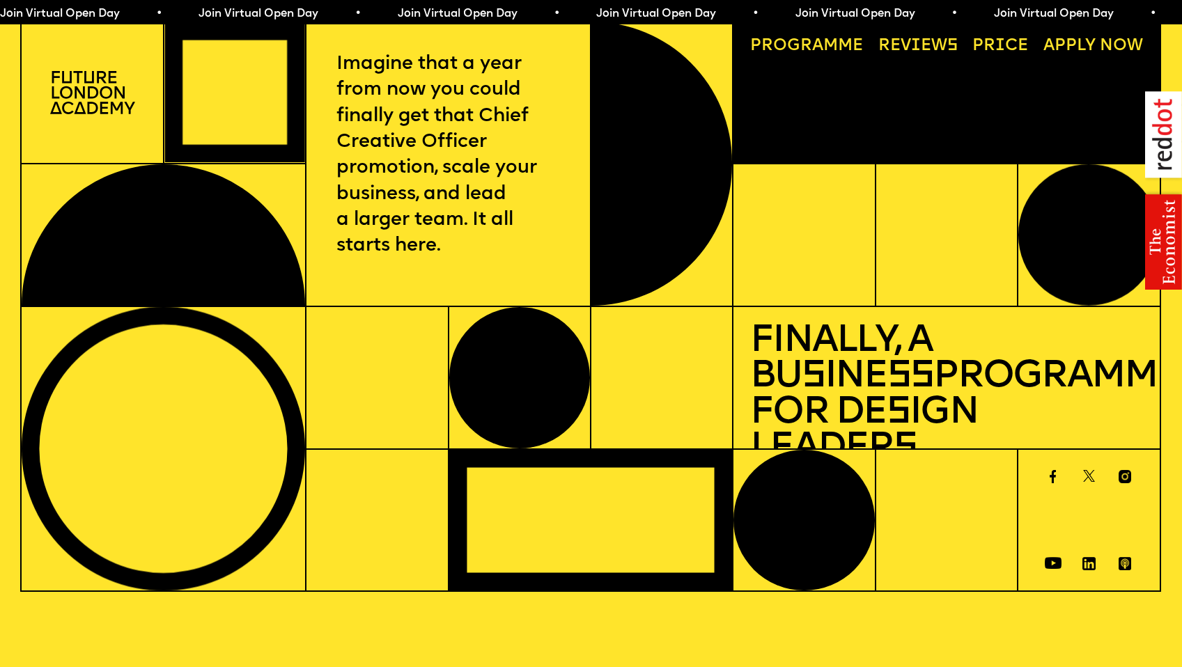
click at [109, 85] on img at bounding box center [92, 92] width 85 height 43
